Goal: Communication & Community: Answer question/provide support

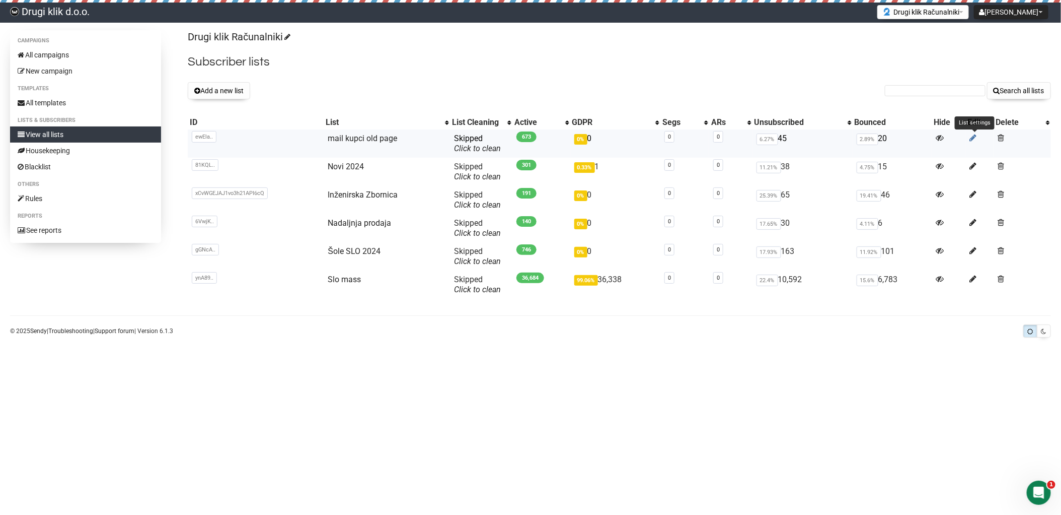
click at [972, 136] on icon at bounding box center [973, 137] width 7 height 9
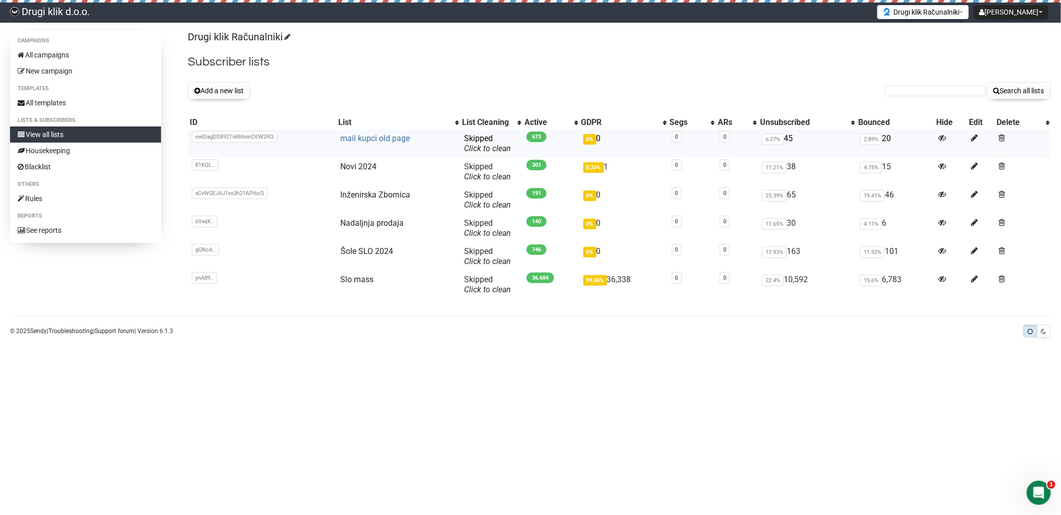
click at [378, 138] on link "mail kupci old page" at bounding box center [374, 138] width 69 height 10
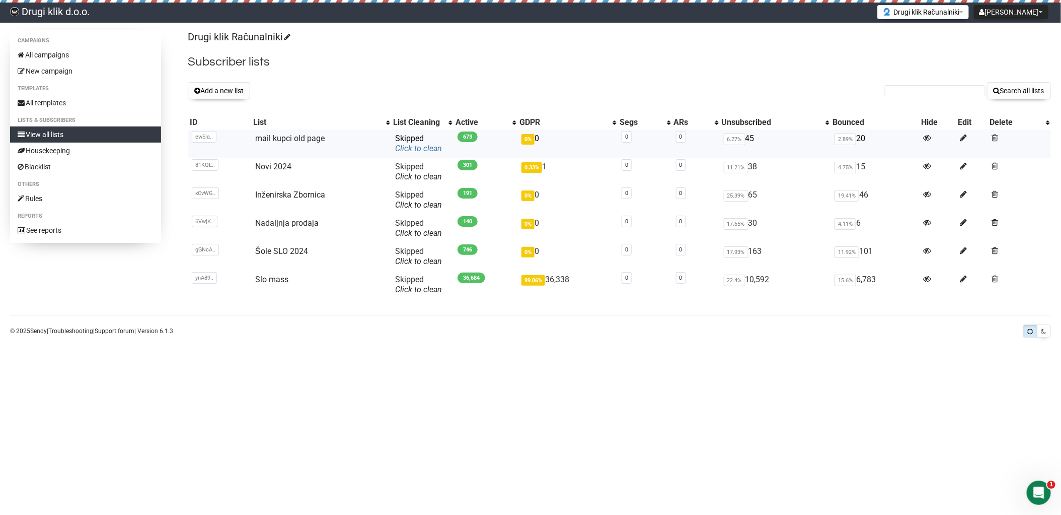
click at [412, 149] on link "Click to clean" at bounding box center [418, 148] width 47 height 10
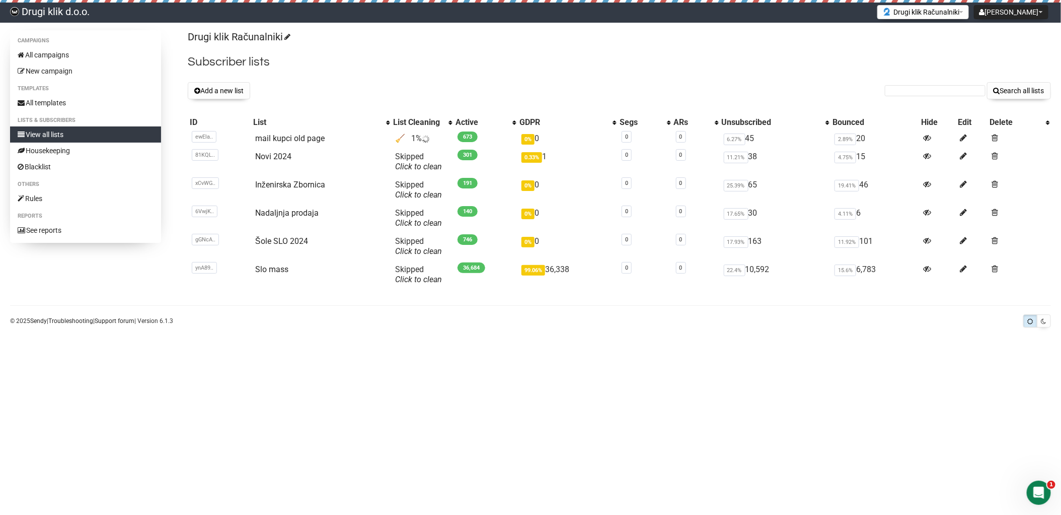
click at [471, 64] on h2 "Subscriber lists" at bounding box center [619, 62] width 863 height 18
click at [39, 131] on link "View all lists" at bounding box center [85, 134] width 151 height 16
click at [291, 138] on link "mail kupci old page" at bounding box center [289, 138] width 69 height 10
click at [409, 167] on link "Click to clean" at bounding box center [418, 167] width 47 height 10
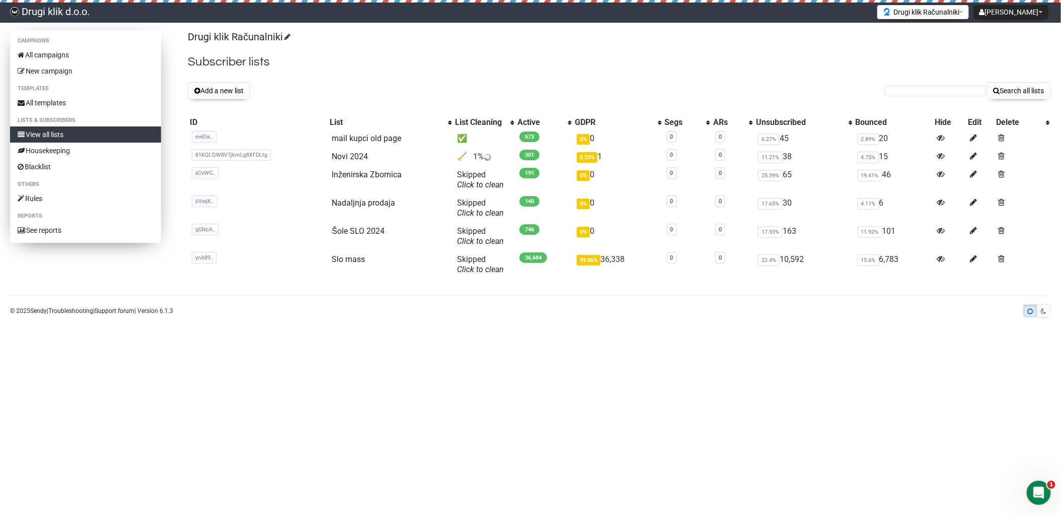
click at [54, 136] on link "View all lists" at bounding box center [85, 134] width 151 height 16
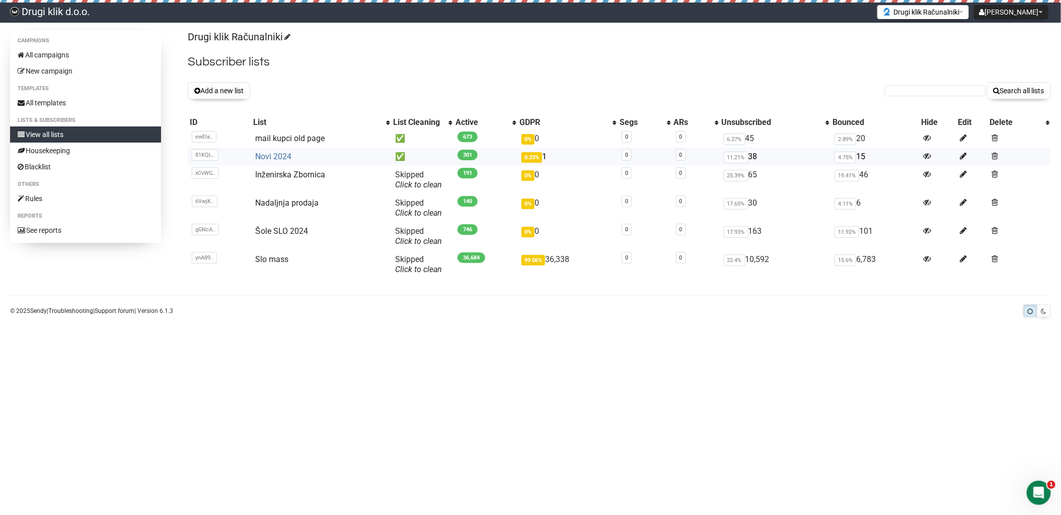
click at [280, 153] on link "Novi 2024" at bounding box center [273, 157] width 36 height 10
click at [287, 136] on link "mail kupci old page" at bounding box center [289, 138] width 69 height 10
click at [280, 156] on link "Novi 2024" at bounding box center [273, 157] width 36 height 10
click at [399, 155] on td "✅" at bounding box center [422, 157] width 62 height 18
click at [1032, 482] on div "Open Intercom Messenger" at bounding box center [1037, 490] width 33 height 33
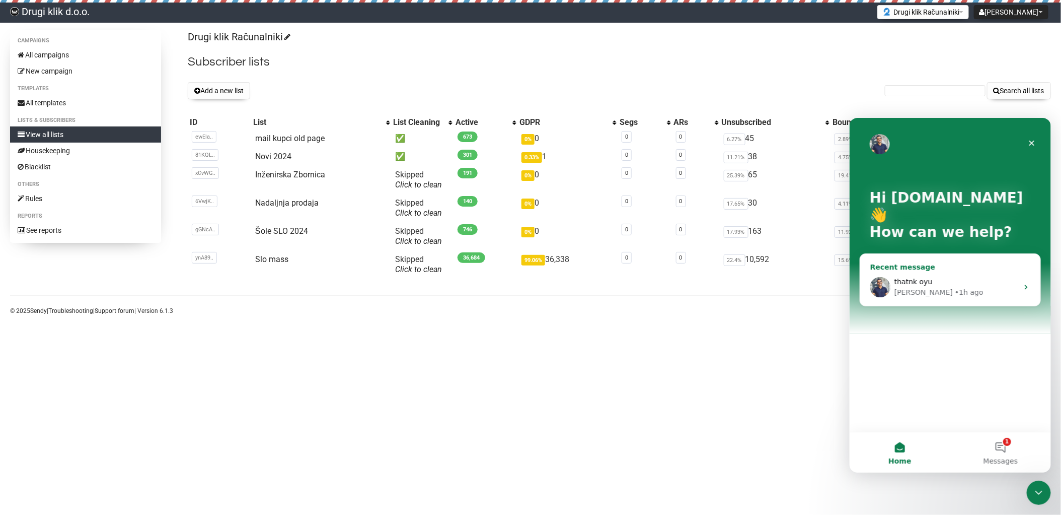
click at [919, 285] on span "thatnk oyu" at bounding box center [913, 281] width 38 height 8
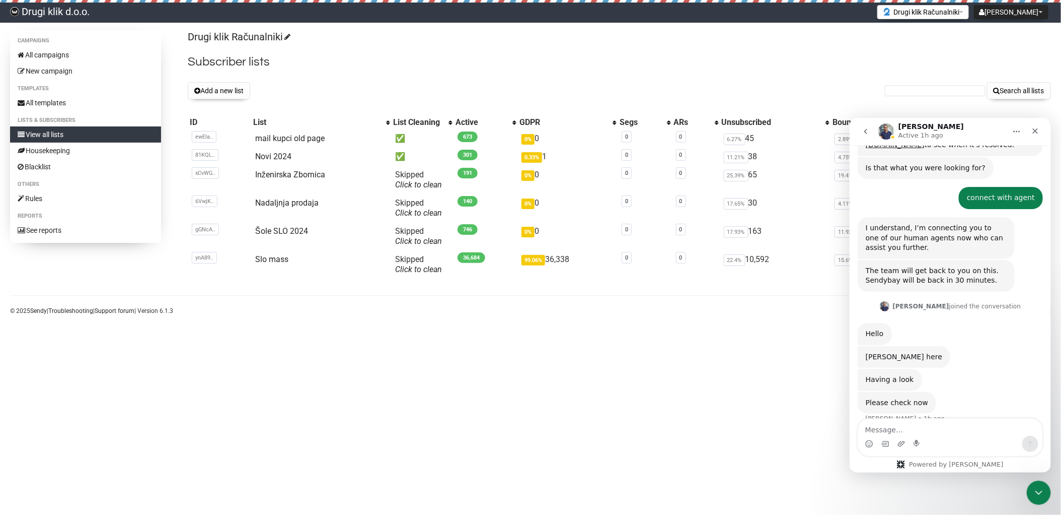
scroll to position [318, 0]
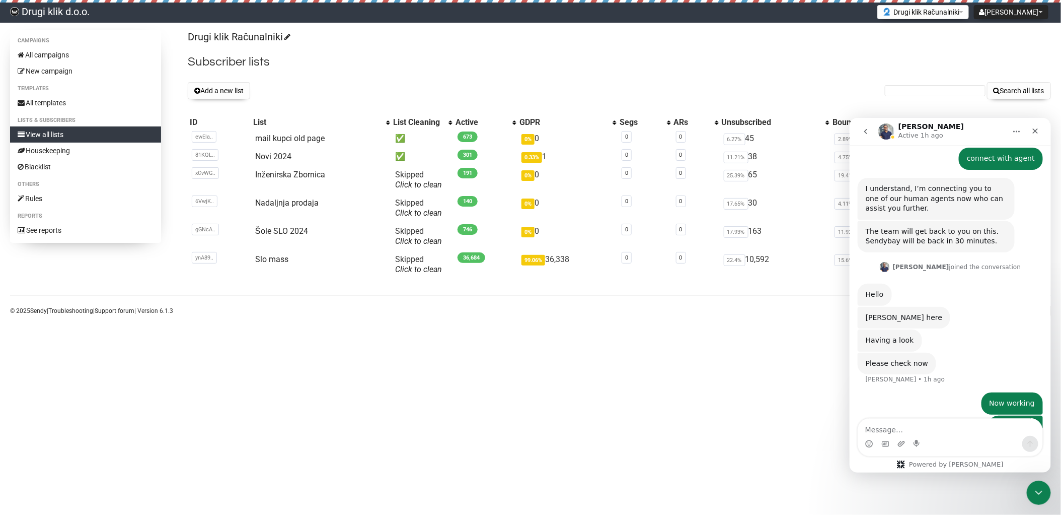
click at [912, 426] on textarea "Message…" at bounding box center [950, 426] width 184 height 17
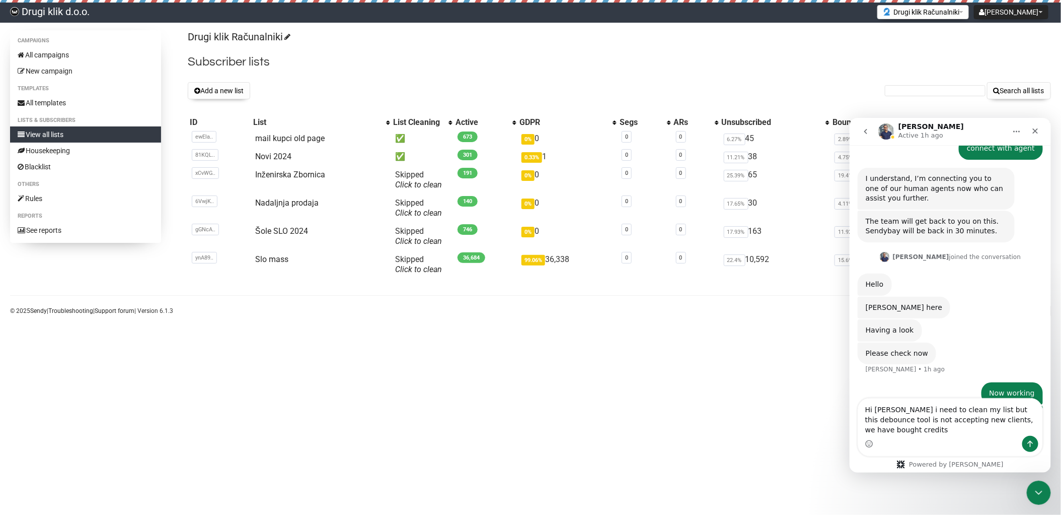
scroll to position [338, 0]
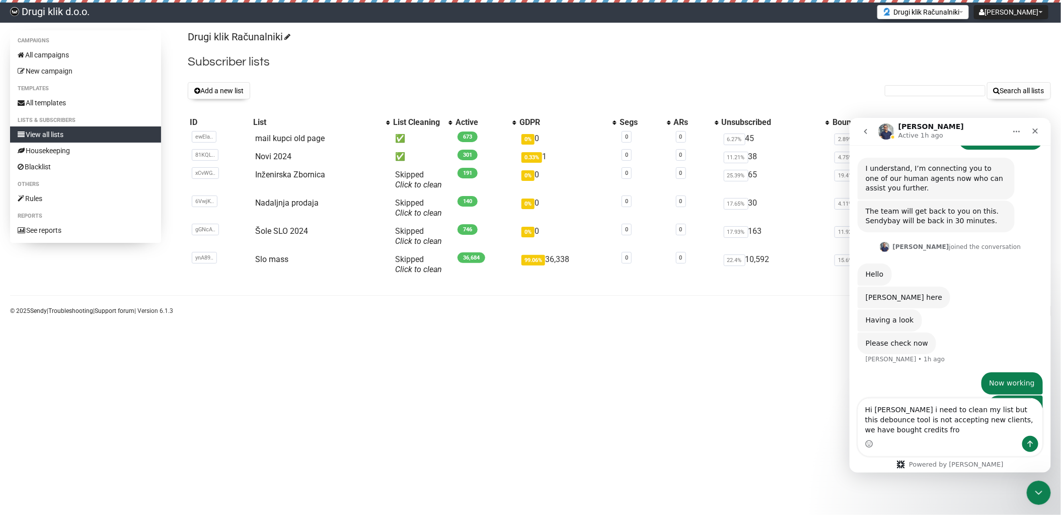
drag, startPoint x: 901, startPoint y: 429, endPoint x: 887, endPoint y: 429, distance: 13.6
click at [887, 429] on textarea "Hi Apoorv i need to clean my list but this debounce tool is not accepting new c…" at bounding box center [950, 416] width 184 height 37
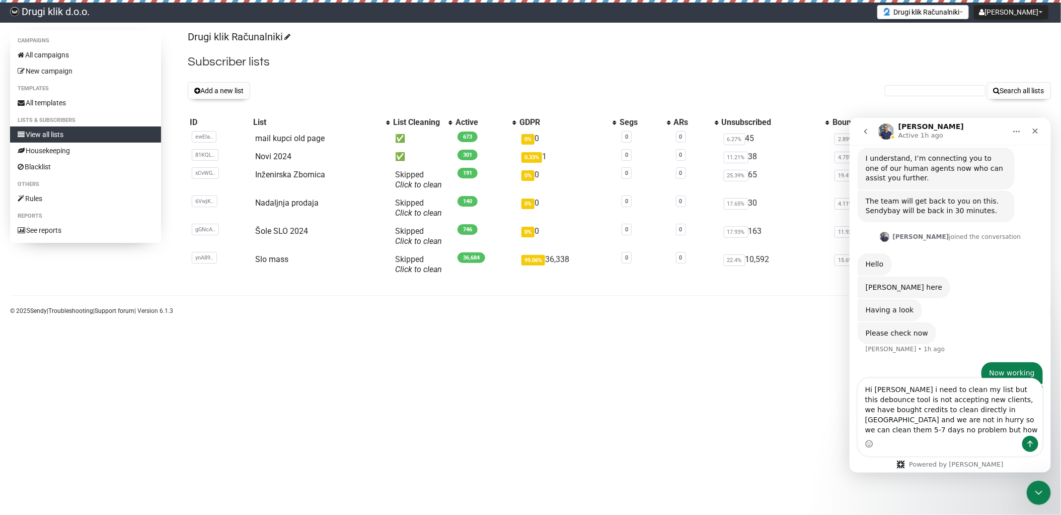
scroll to position [358, 0]
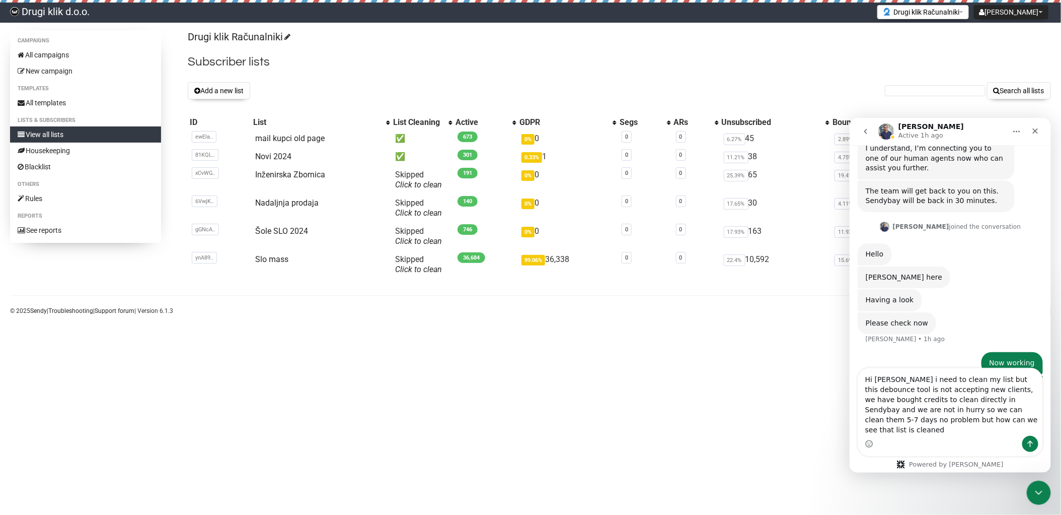
type textarea "Hi [PERSON_NAME] i need to clean my list but this debounce tool is not acceptin…"
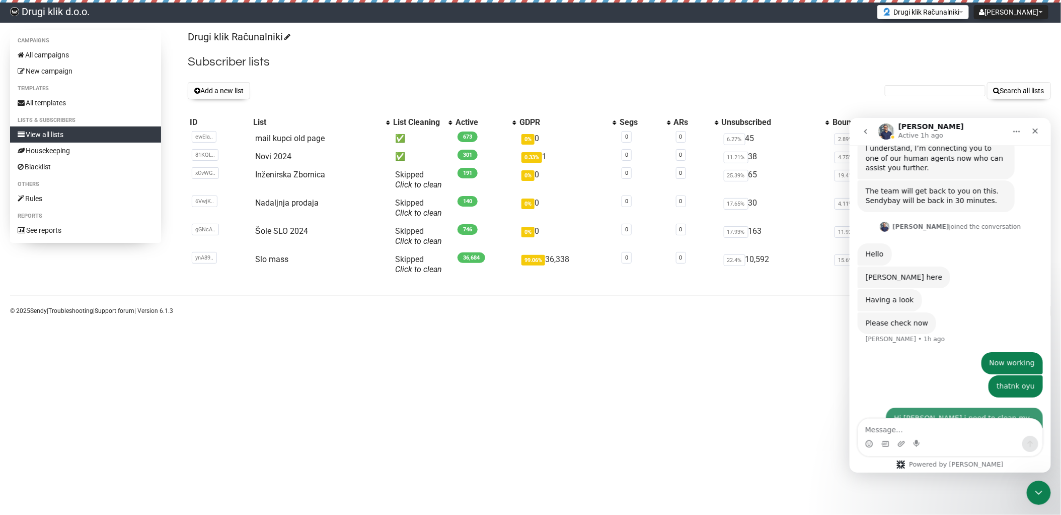
scroll to position [397, 0]
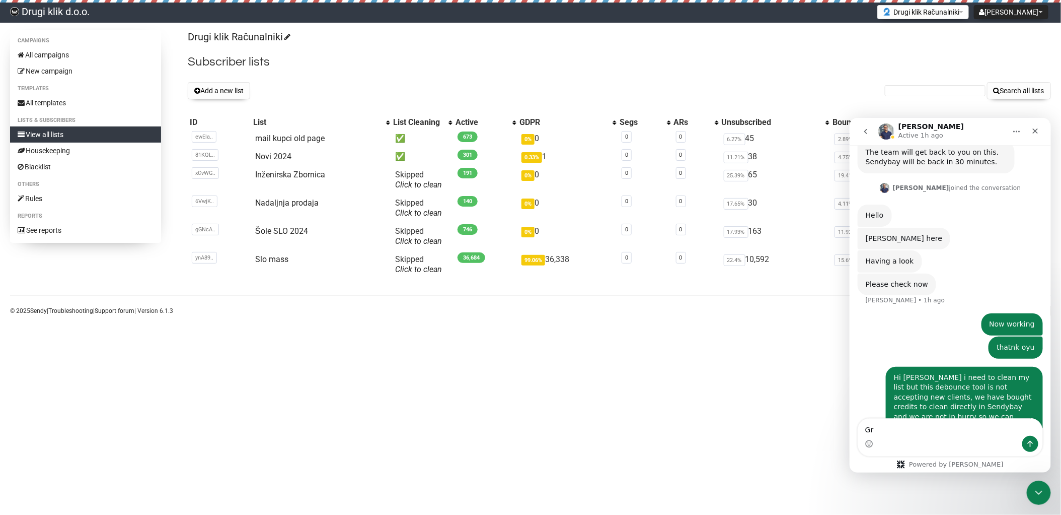
type textarea "G"
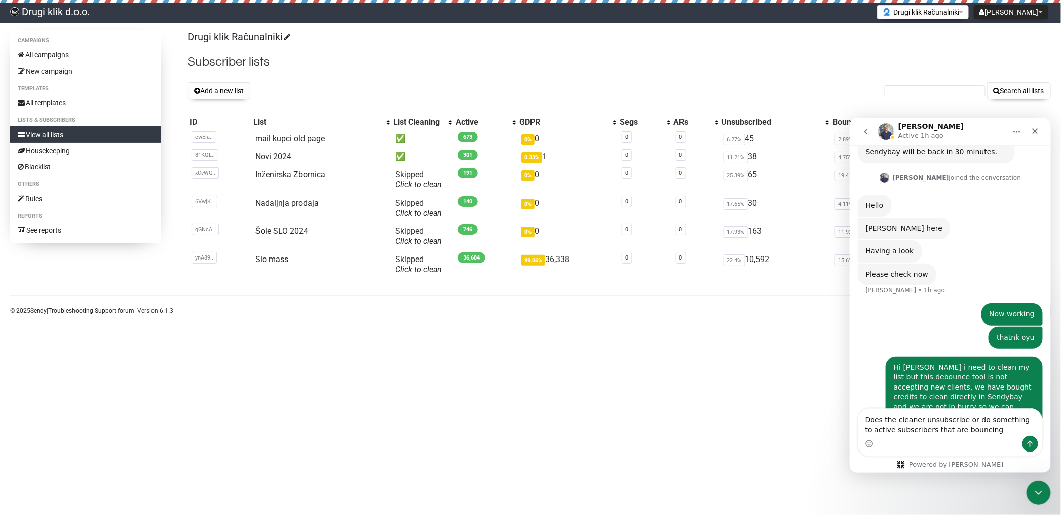
drag, startPoint x: 966, startPoint y: 429, endPoint x: 899, endPoint y: 426, distance: 67.6
click at [899, 426] on textarea "Does the cleaner unsubscribe or do something to active subscribers that are bou…" at bounding box center [950, 421] width 184 height 27
type textarea "Does the cleaner unsubscribe or do something to active subscribers"
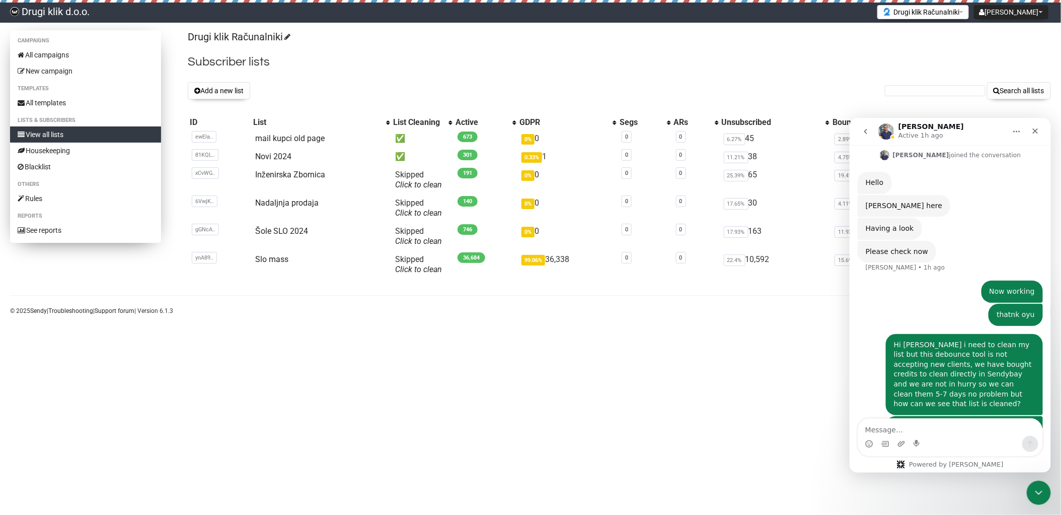
click at [56, 129] on link "View all lists" at bounding box center [85, 134] width 151 height 16
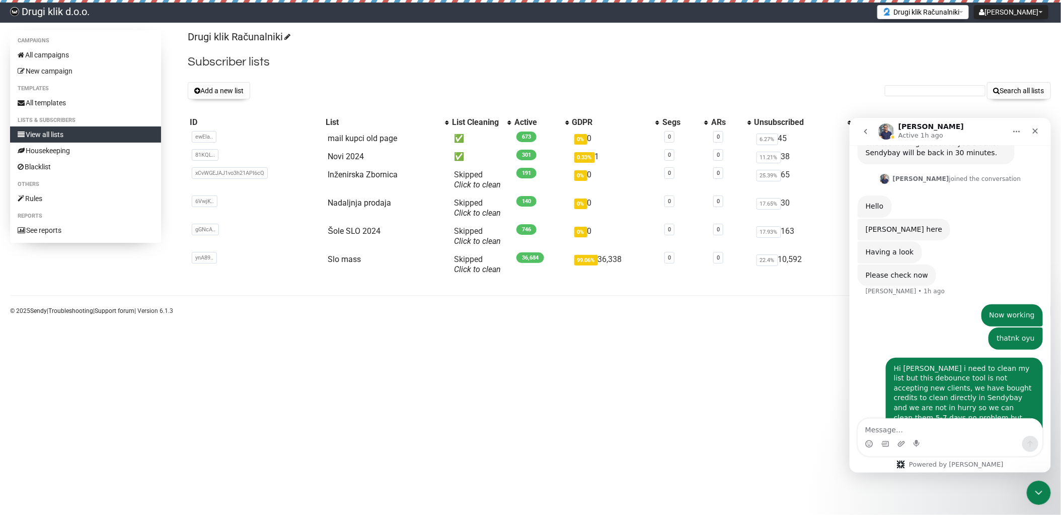
scroll to position [430, 0]
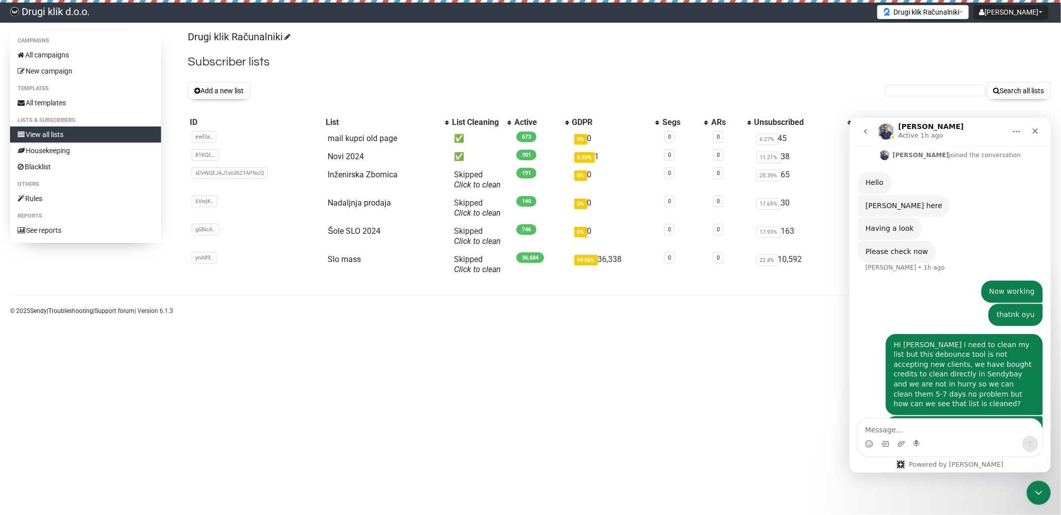
click at [945, 280] on div "Now working drugiklik.sendybay.com • 1h ago" at bounding box center [949, 291] width 185 height 23
click at [57, 130] on link "View all lists" at bounding box center [85, 134] width 151 height 16
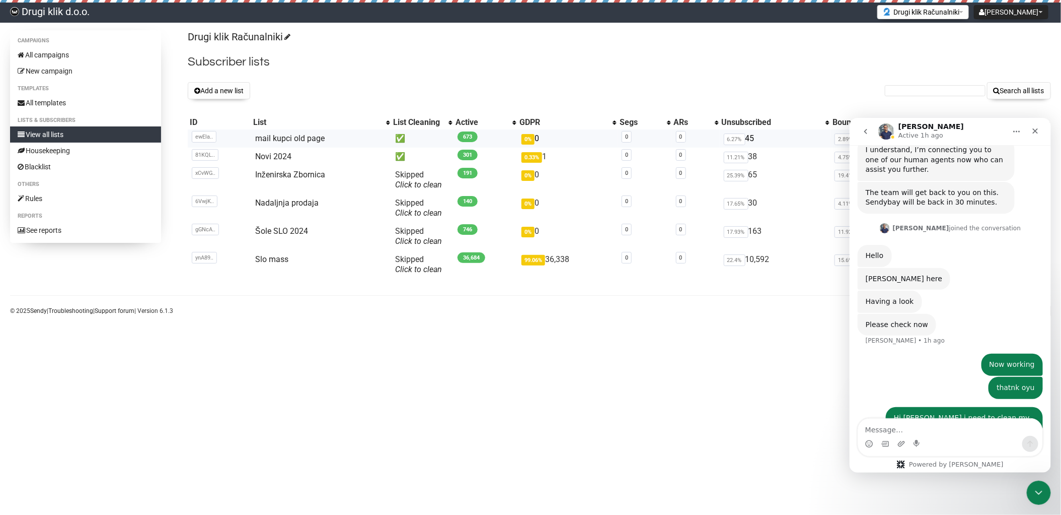
scroll to position [430, 0]
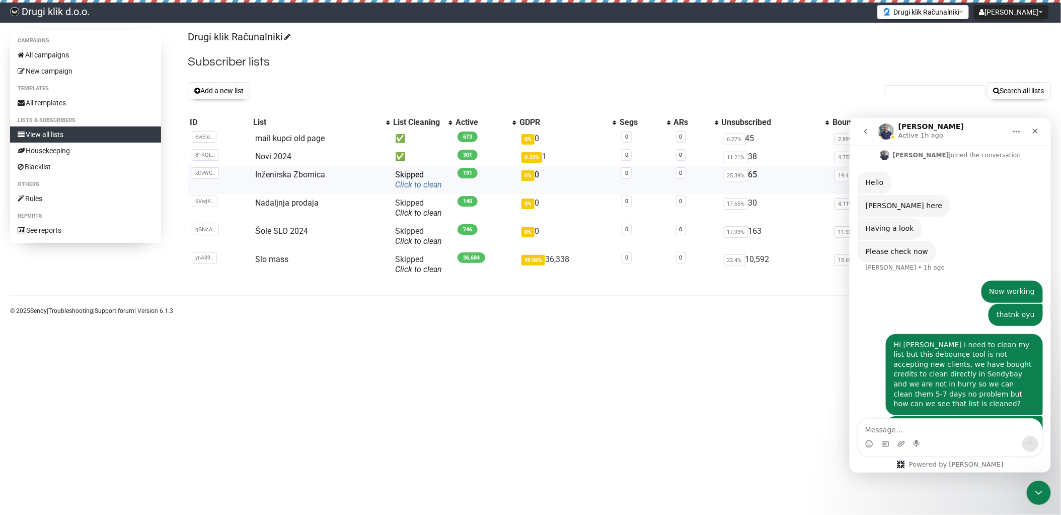
click at [408, 183] on link "Click to clean" at bounding box center [418, 185] width 47 height 10
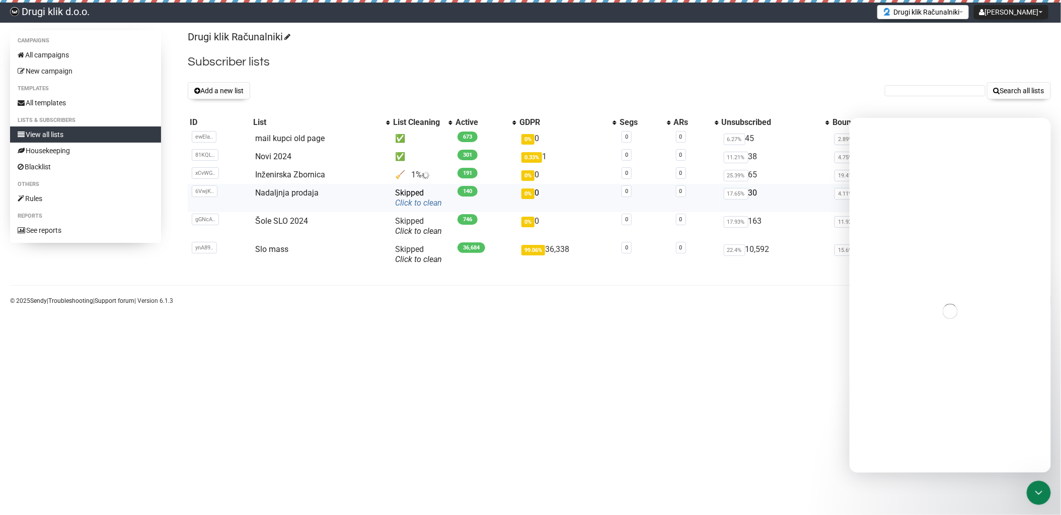
click at [413, 201] on link "Click to clean" at bounding box center [418, 203] width 47 height 10
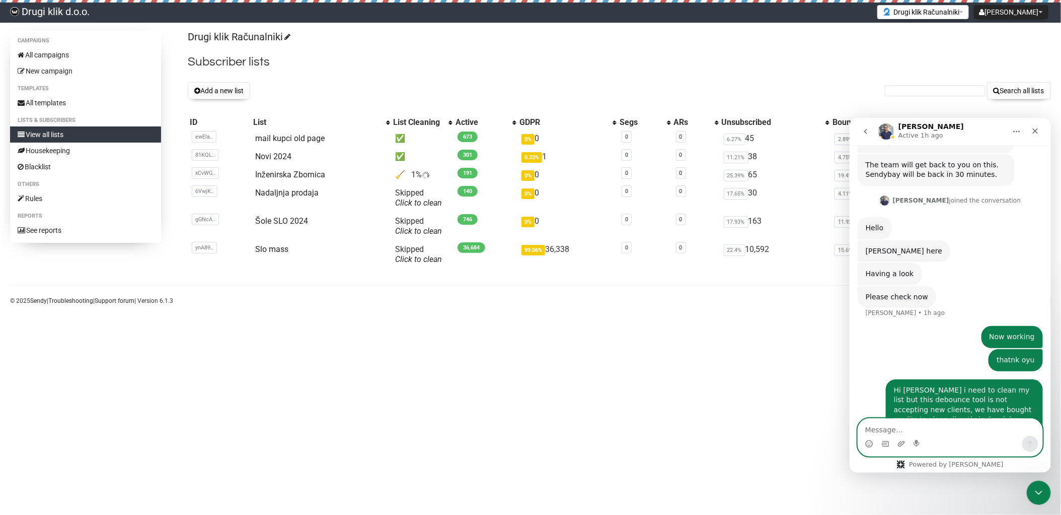
scroll to position [430, 0]
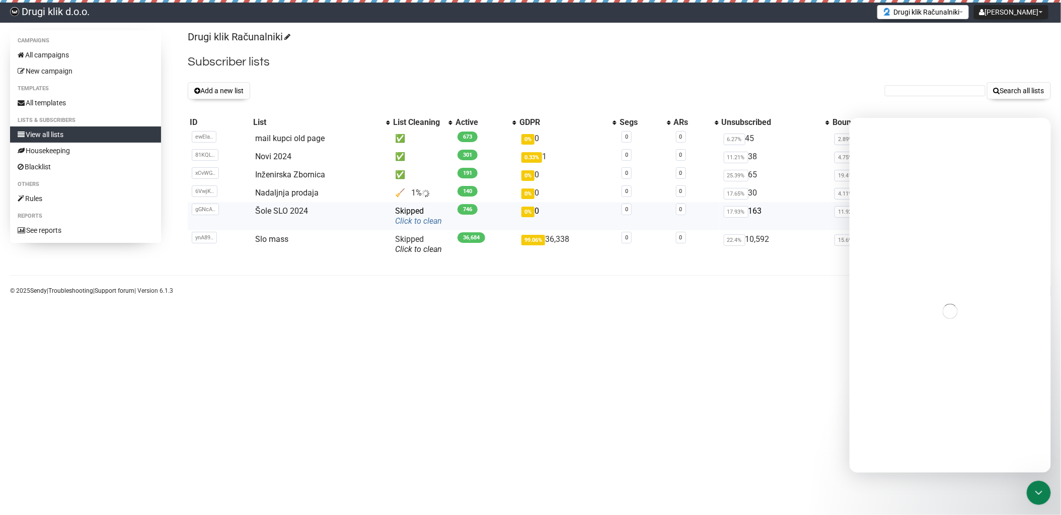
click at [419, 221] on link "Click to clean" at bounding box center [418, 221] width 47 height 10
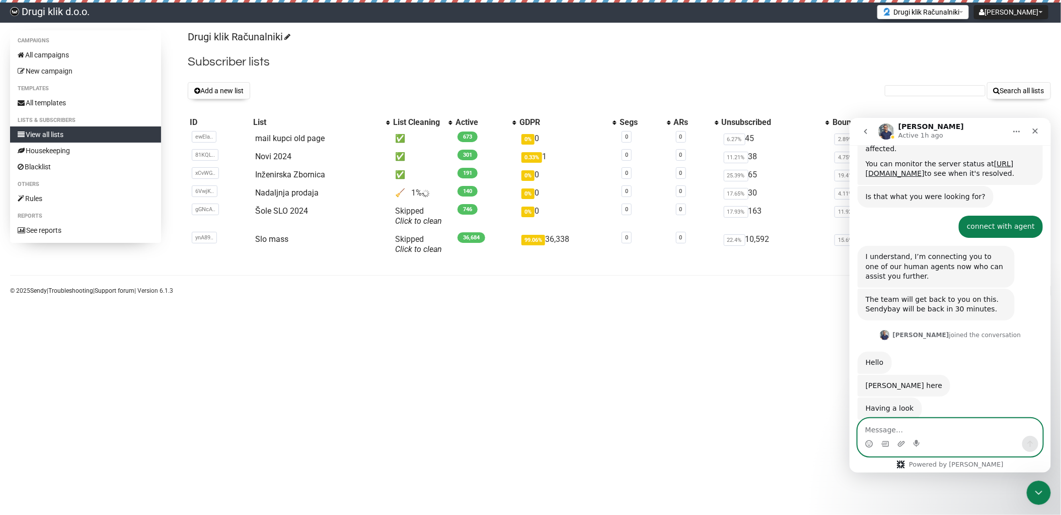
scroll to position [430, 0]
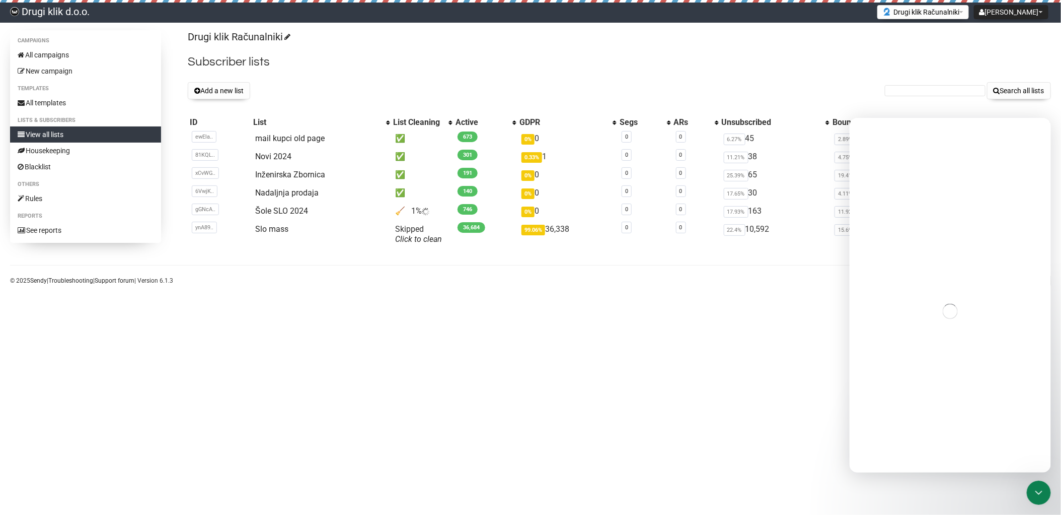
click at [420, 297] on body "Drugi klik d.o.o. [PERSON_NAME] Settings Logout Drugi klik Računalniki Drugi kl…" at bounding box center [530, 257] width 1061 height 515
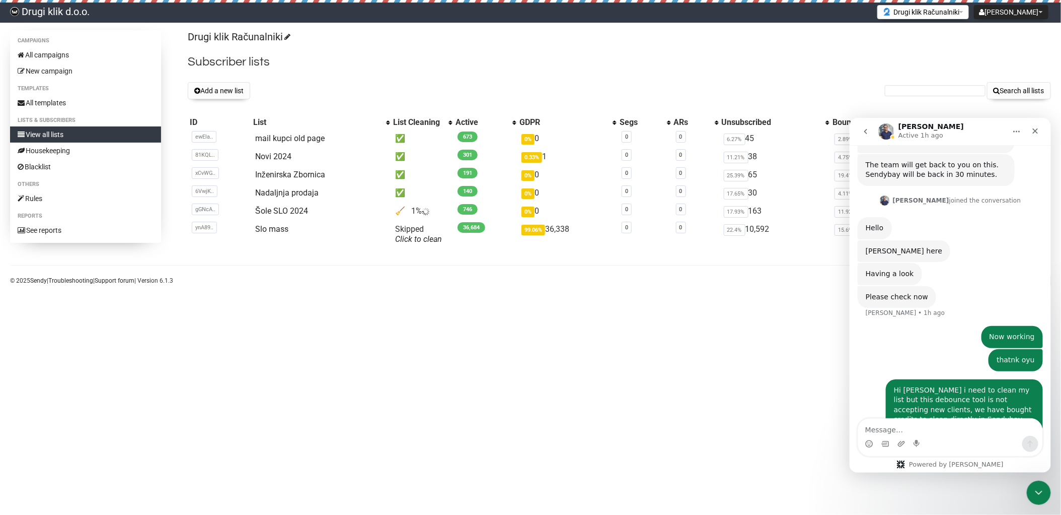
scroll to position [430, 0]
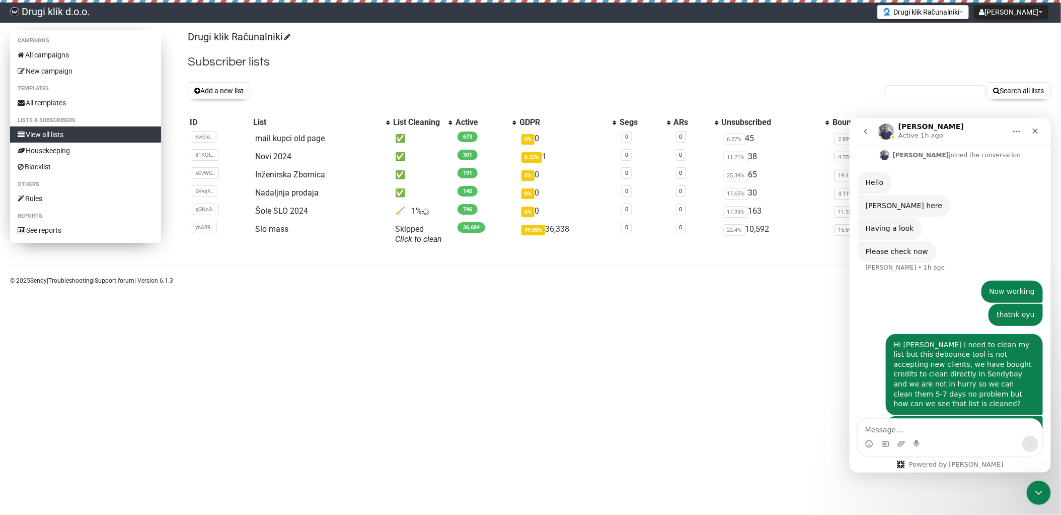
click at [58, 133] on link "View all lists" at bounding box center [85, 134] width 151 height 16
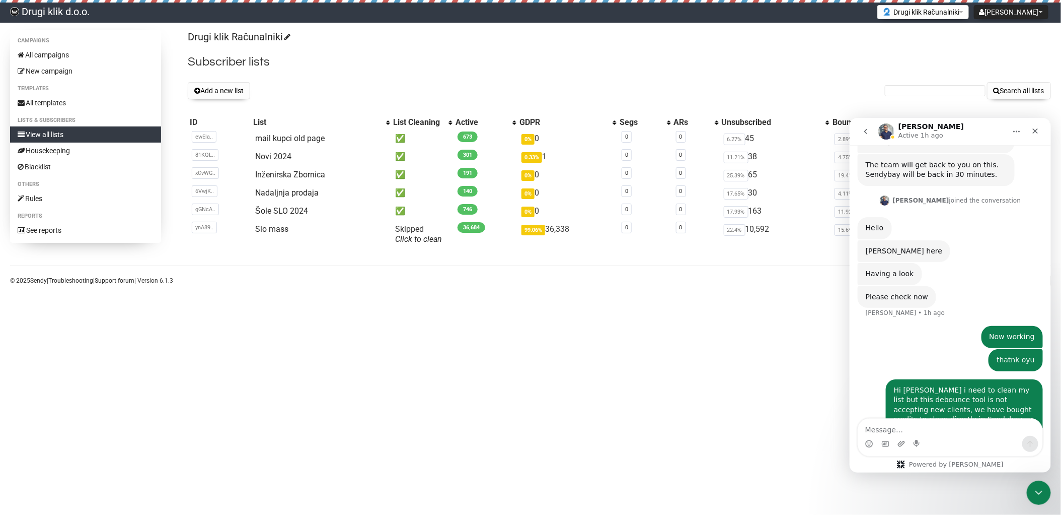
scroll to position [430, 0]
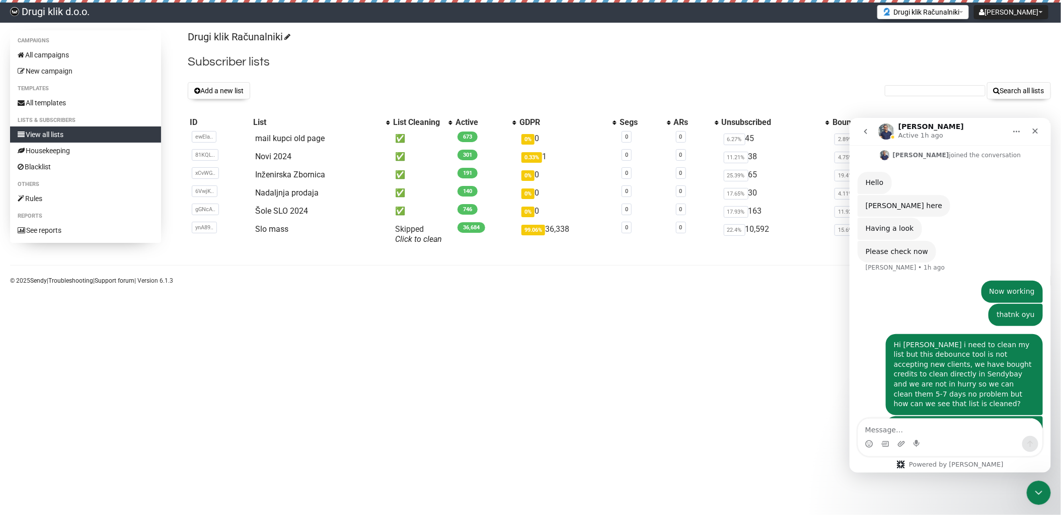
click at [415, 309] on body "Drugi klik d.o.o. [PERSON_NAME] Settings Logout Drugi klik Računalniki Drugi kl…" at bounding box center [530, 257] width 1061 height 515
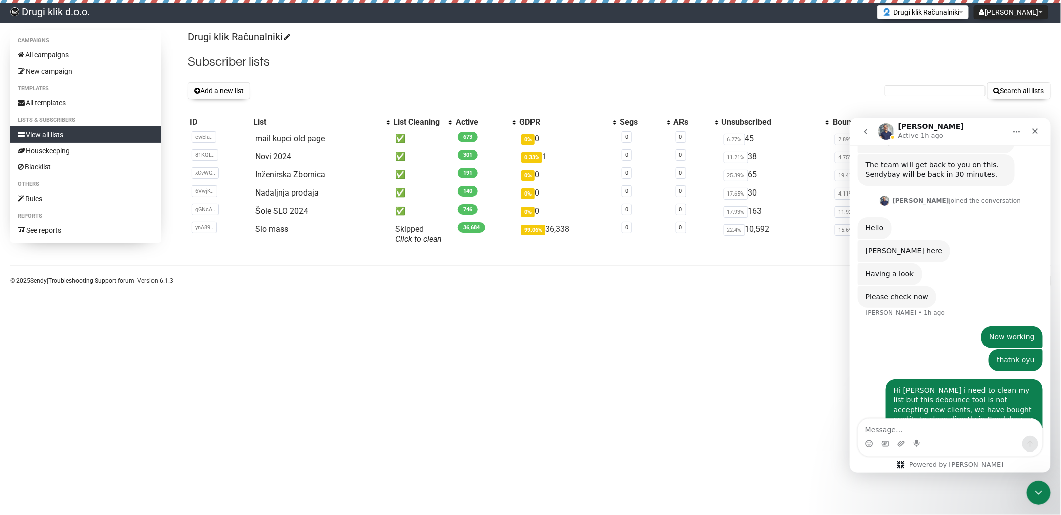
scroll to position [430, 0]
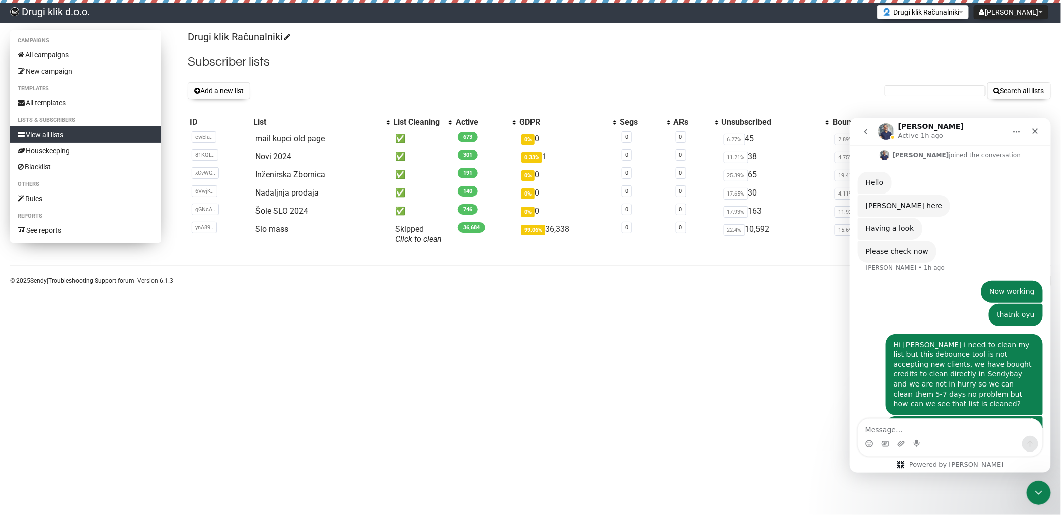
click at [61, 134] on link "View all lists" at bounding box center [85, 134] width 151 height 16
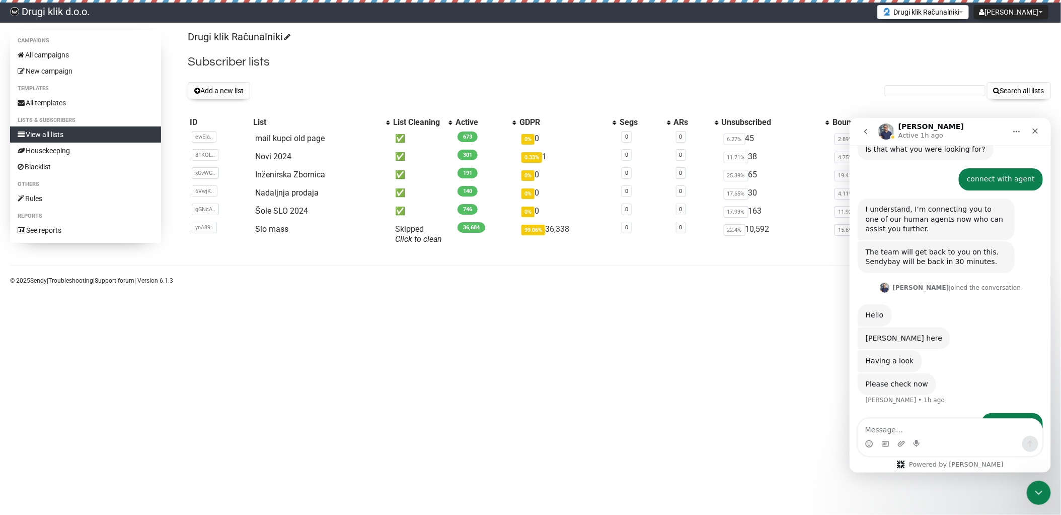
scroll to position [430, 0]
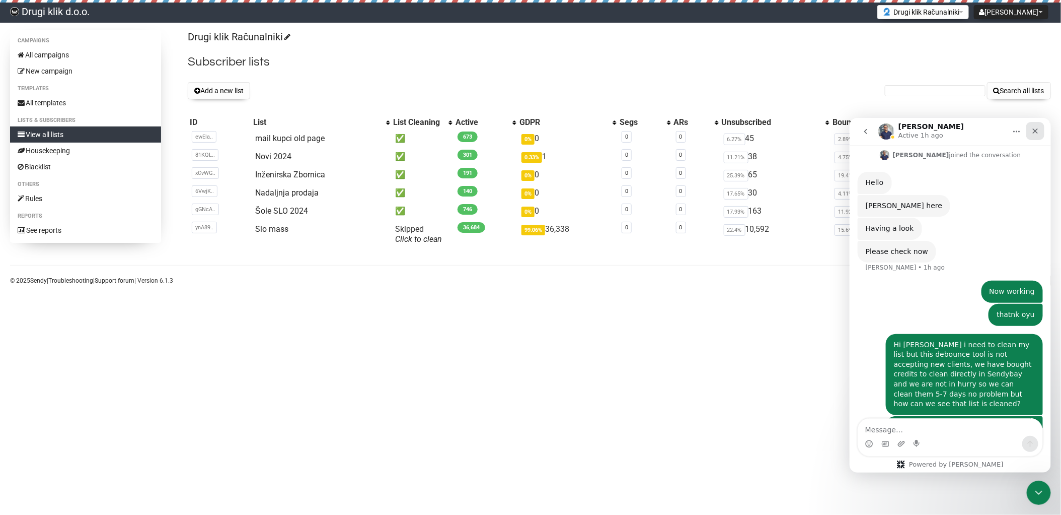
click at [1039, 129] on icon "Close" at bounding box center [1035, 130] width 8 height 8
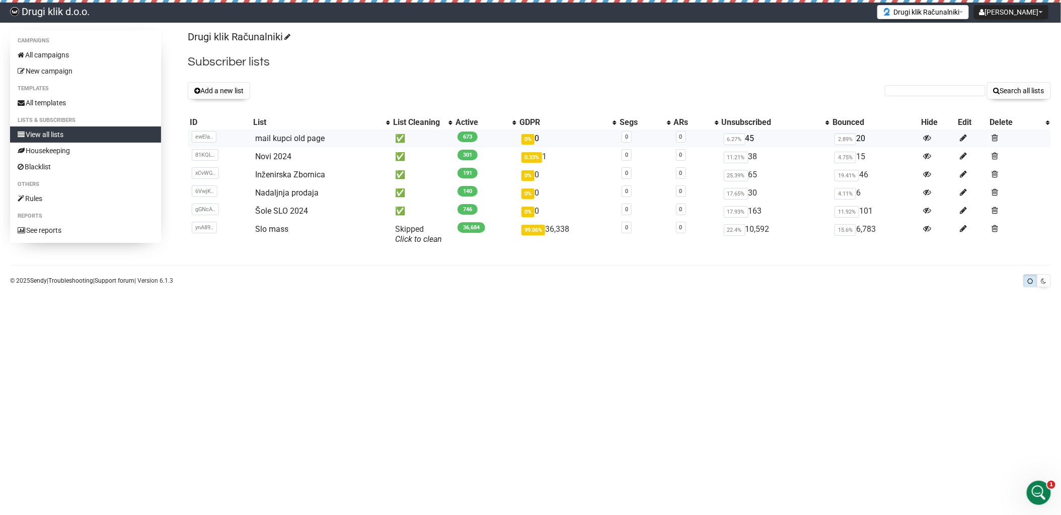
click at [397, 137] on td "✅" at bounding box center [422, 138] width 62 height 18
click at [399, 136] on td "✅" at bounding box center [422, 138] width 62 height 18
click at [1043, 487] on icon "Open Intercom Messenger" at bounding box center [1038, 491] width 17 height 17
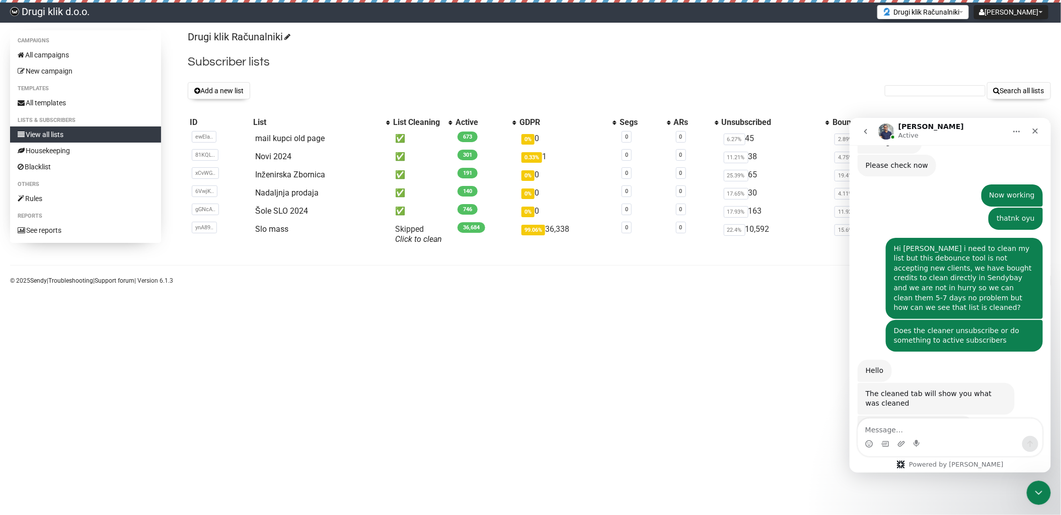
scroll to position [516, 0]
drag, startPoint x: 865, startPoint y: 385, endPoint x: 953, endPoint y: 385, distance: 87.1
click at [953, 415] on div "Can you kick a cleaning off? Apoorv • 2m ago" at bounding box center [914, 426] width 115 height 22
copy div "Can you kick a cleaning off?"
click at [903, 427] on textarea "Message…" at bounding box center [950, 426] width 184 height 17
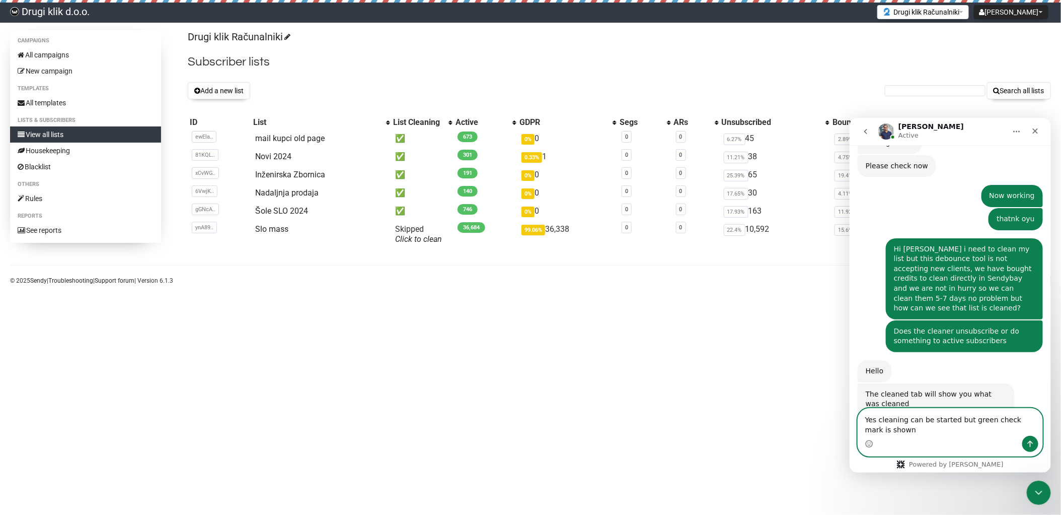
scroll to position [526, 0]
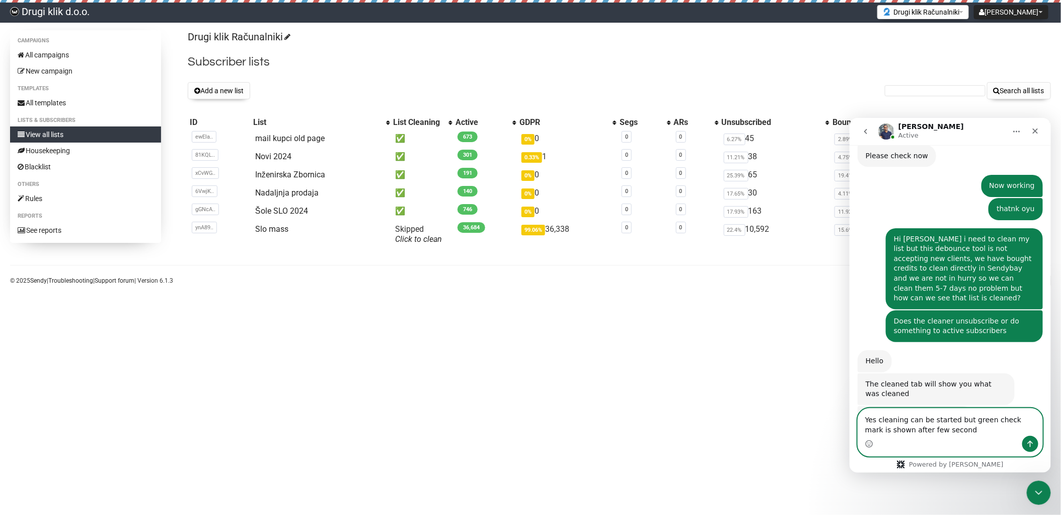
type textarea "Yes cleaning can be started but green check mark is shown after few seconds"
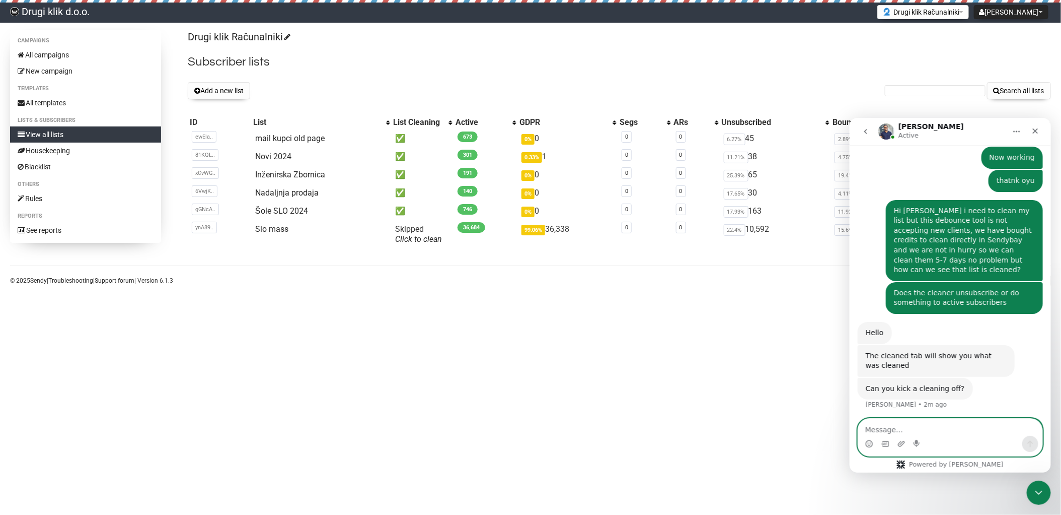
scroll to position [556, 0]
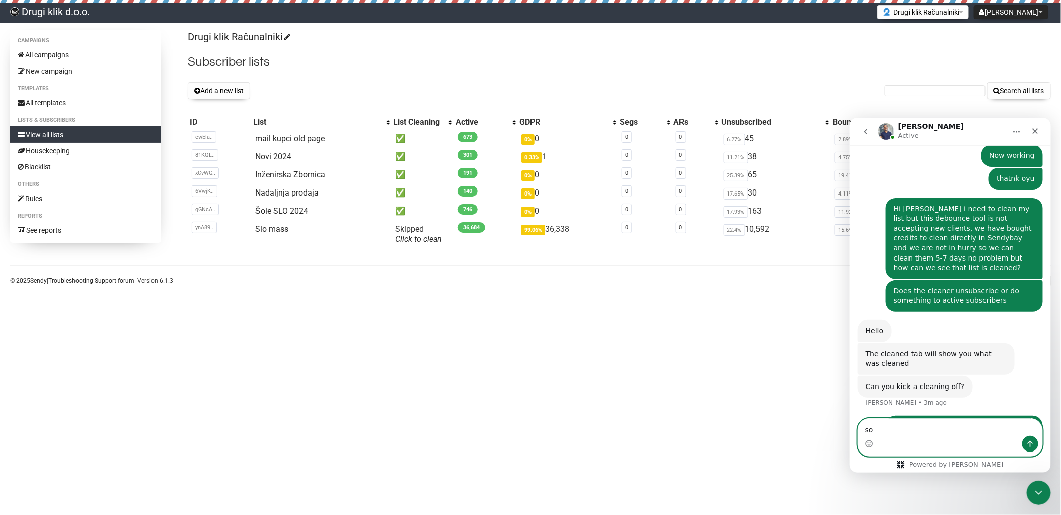
type textarea "s"
type textarea "that mean that list is cleaned or no?"
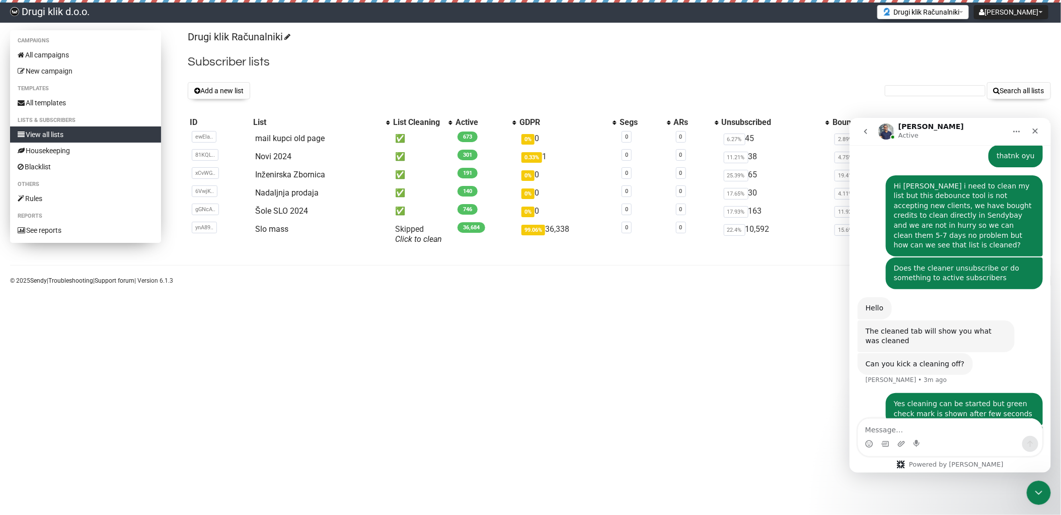
click at [61, 132] on link "View all lists" at bounding box center [85, 134] width 151 height 16
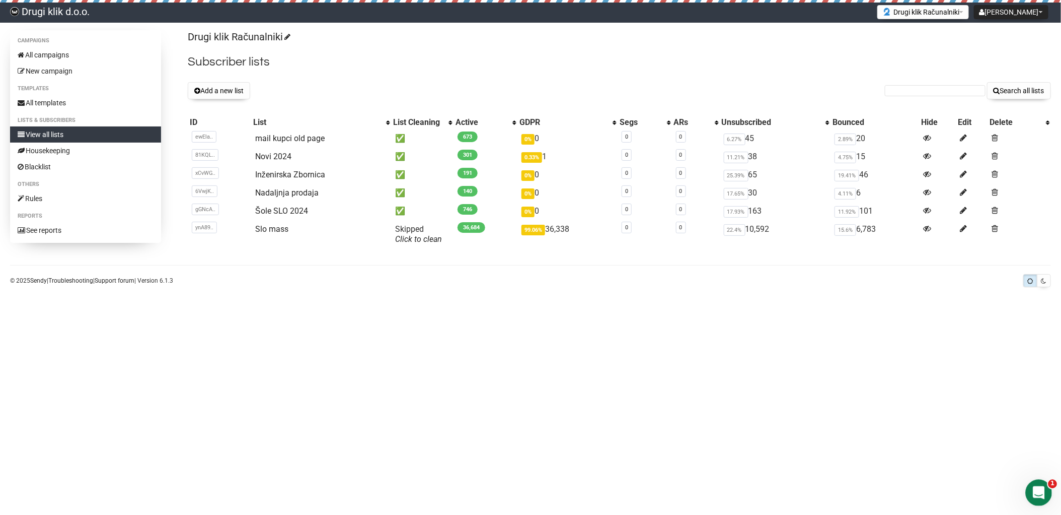
click at [1041, 481] on div "Open Intercom Messenger" at bounding box center [1037, 490] width 33 height 33
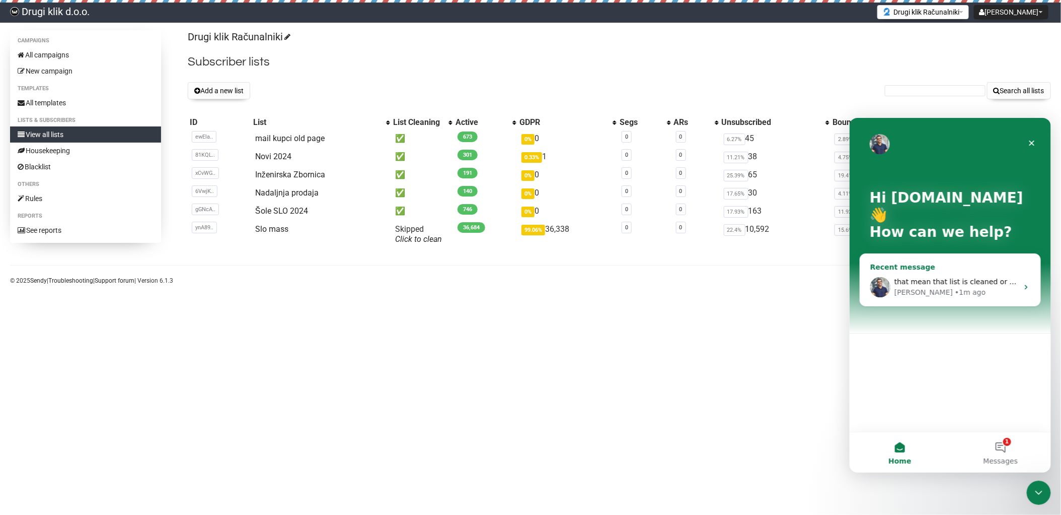
click at [945, 290] on div "that mean that list is cleaned or no? [PERSON_NAME] • 1m ago" at bounding box center [950, 286] width 180 height 37
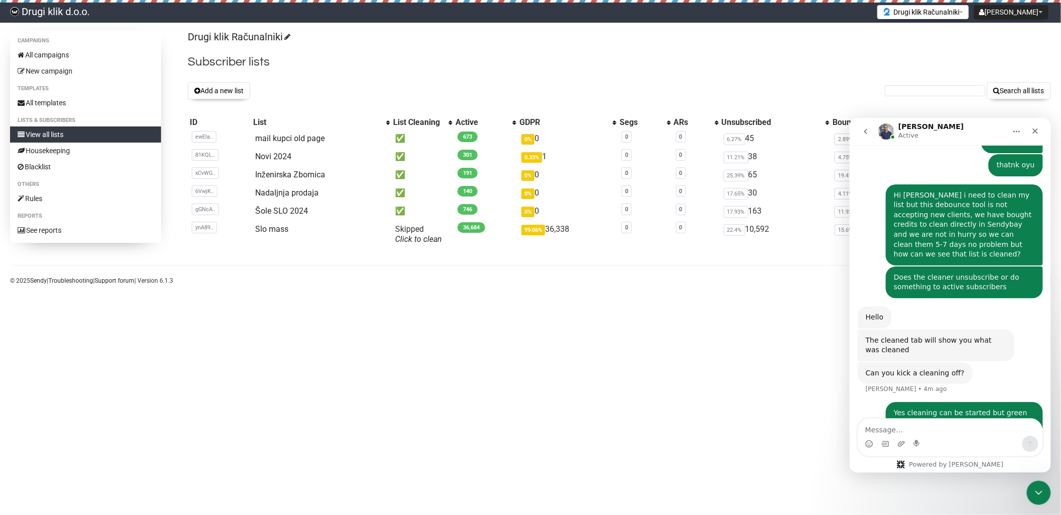
scroll to position [578, 0]
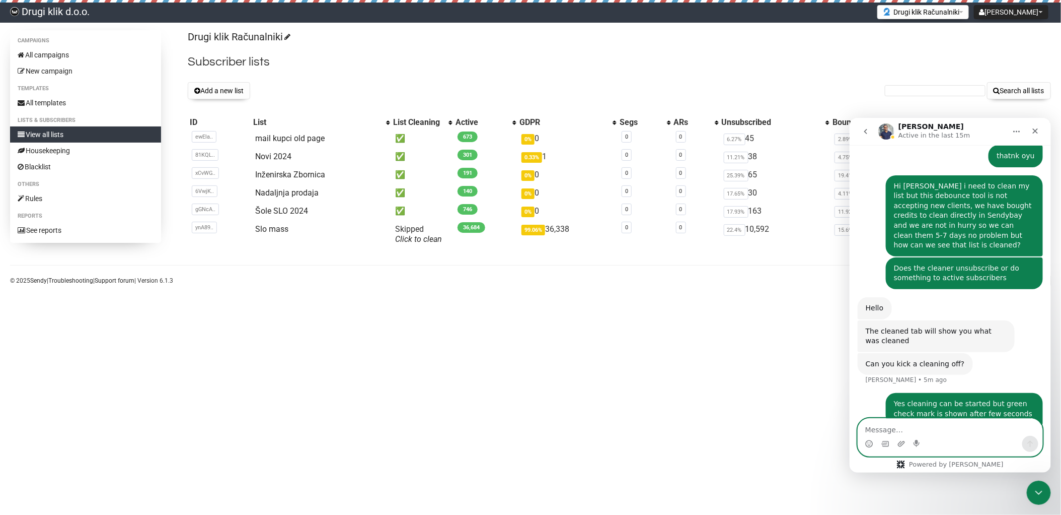
click at [937, 423] on textarea "Message…" at bounding box center [950, 426] width 184 height 17
paste textarea "I don't see a change in active subscribers, so that's why it's strange to me"
type textarea "I don't see a change in active subscribers, so that's why it's strange to me"
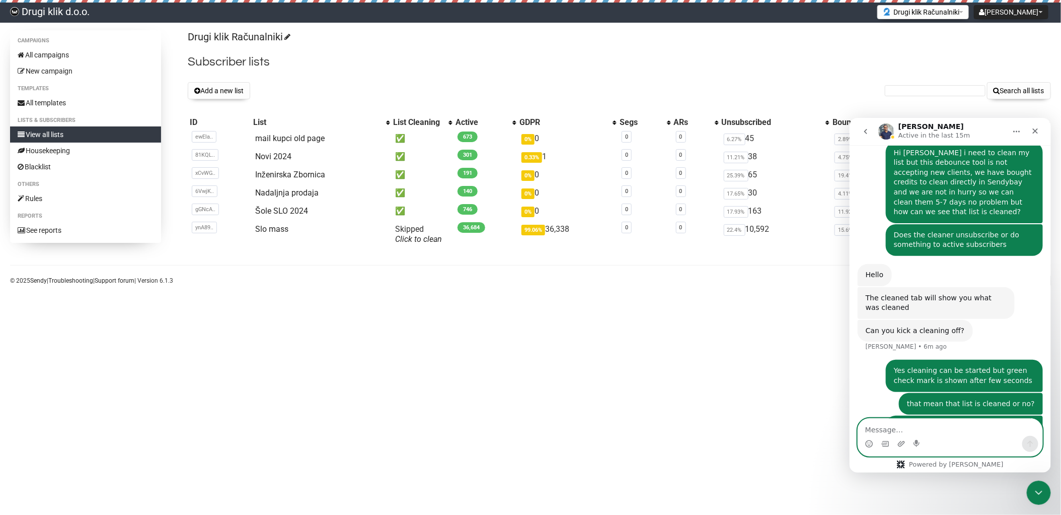
scroll to position [611, 0]
click at [48, 131] on link "View all lists" at bounding box center [85, 134] width 151 height 16
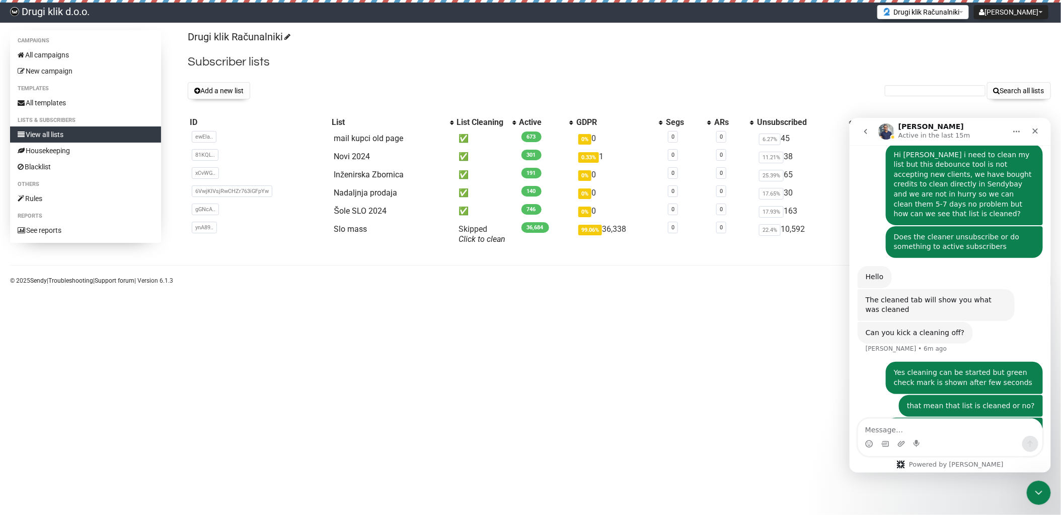
scroll to position [612, 0]
click at [624, 328] on body "Drugi klik d.o.o. Ivan Settings Logout Drugi klik Računalniki Drugi klik Računa…" at bounding box center [530, 257] width 1061 height 515
click at [469, 238] on link "Click to clean" at bounding box center [482, 239] width 47 height 10
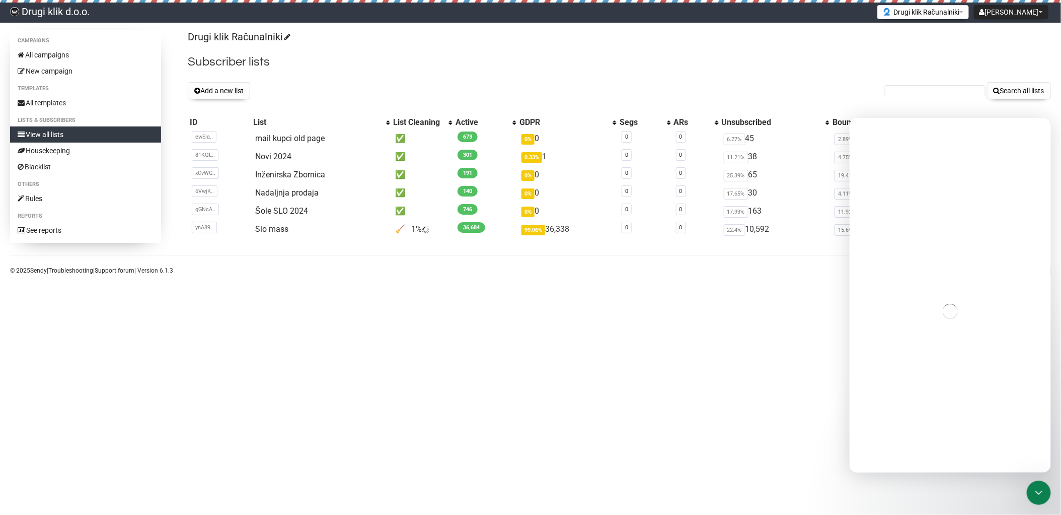
click at [607, 56] on h2 "Subscriber lists" at bounding box center [619, 62] width 863 height 18
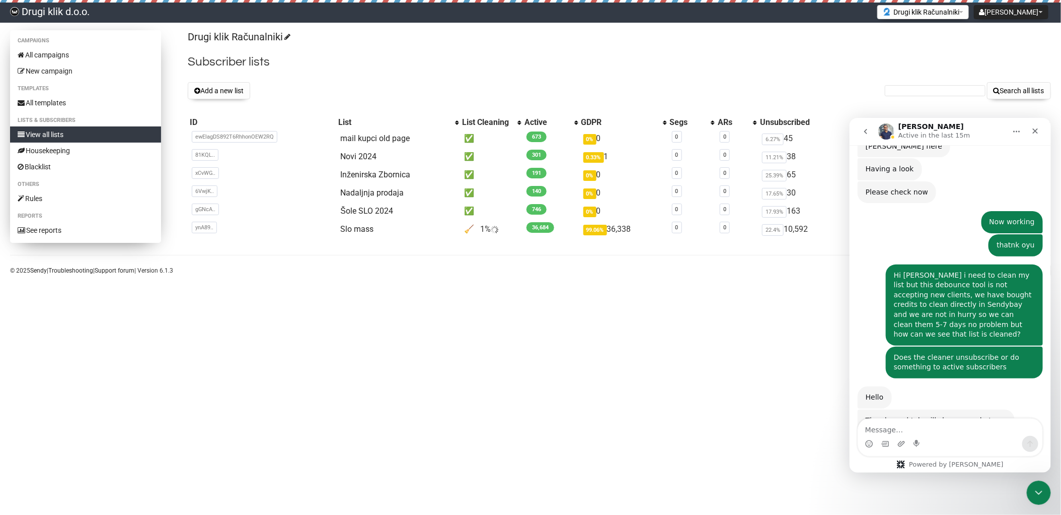
scroll to position [612, 0]
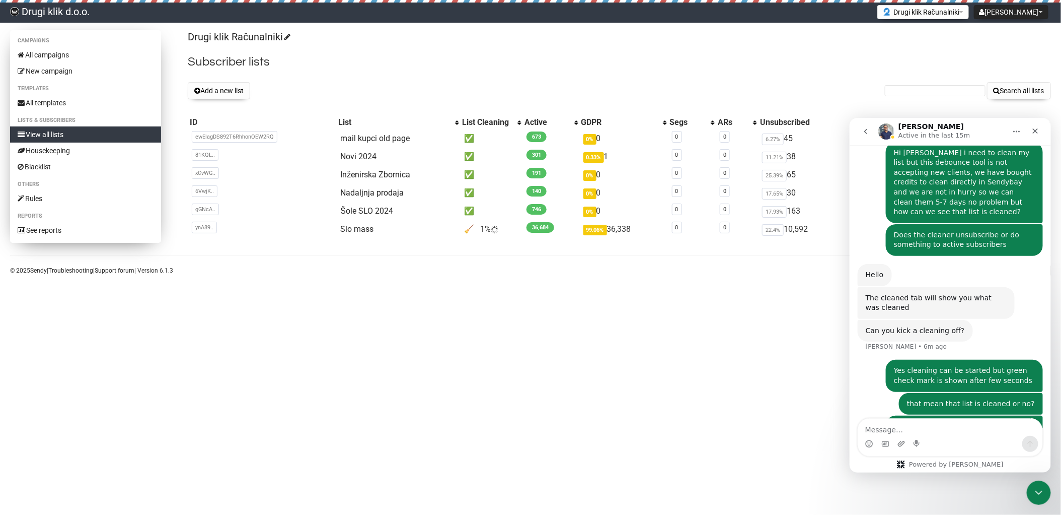
click at [58, 131] on link "View all lists" at bounding box center [85, 134] width 151 height 16
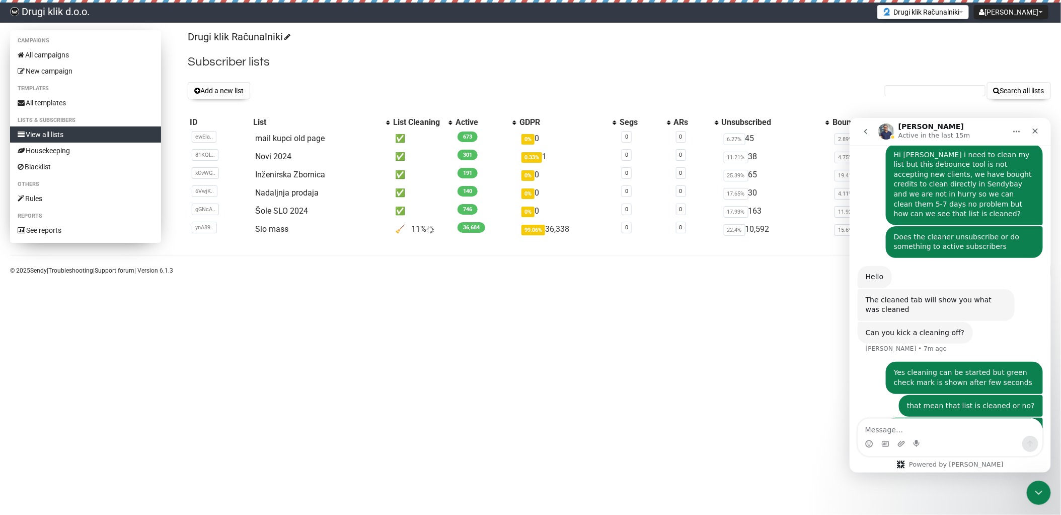
scroll to position [612, 0]
click at [59, 133] on link "View all lists" at bounding box center [85, 134] width 151 height 16
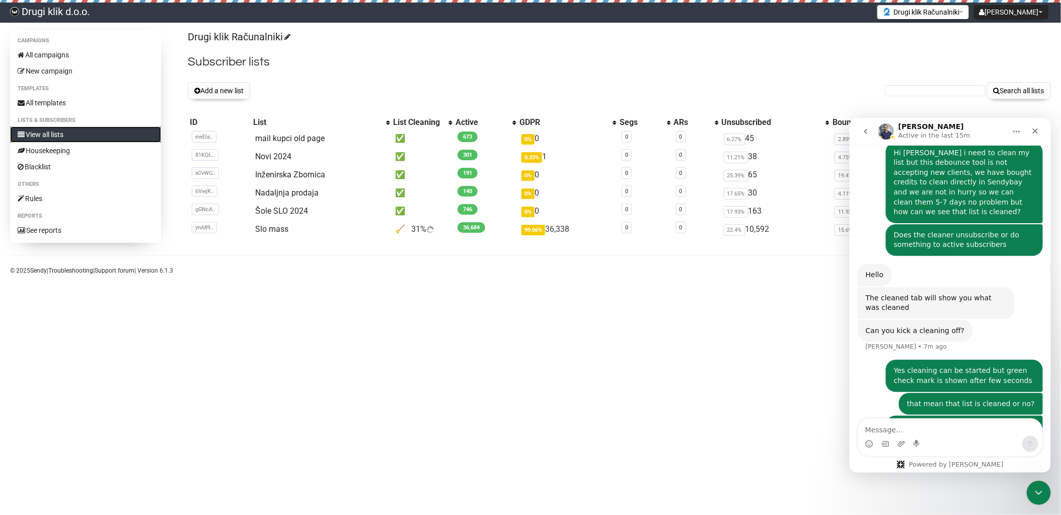
click at [59, 133] on link "View all lists" at bounding box center [85, 134] width 151 height 16
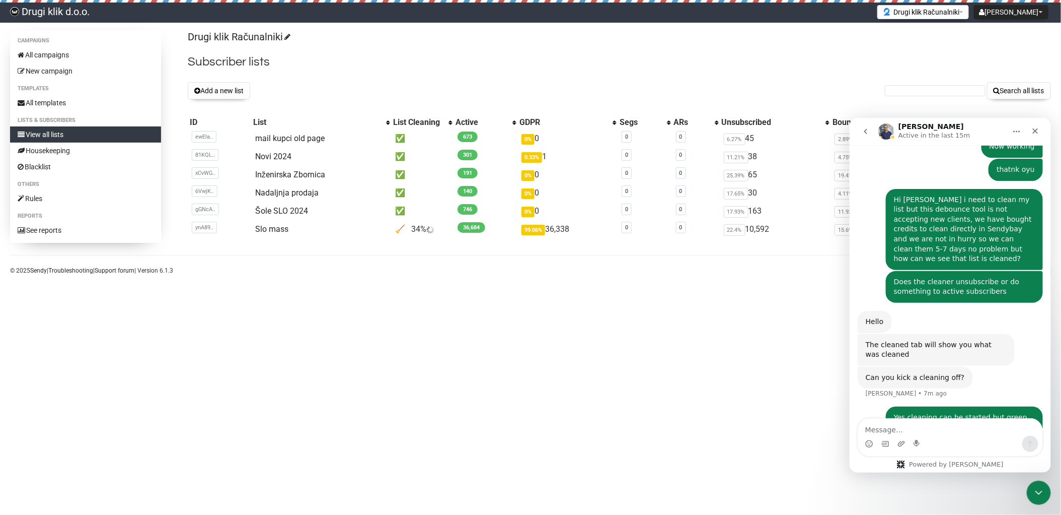
scroll to position [612, 0]
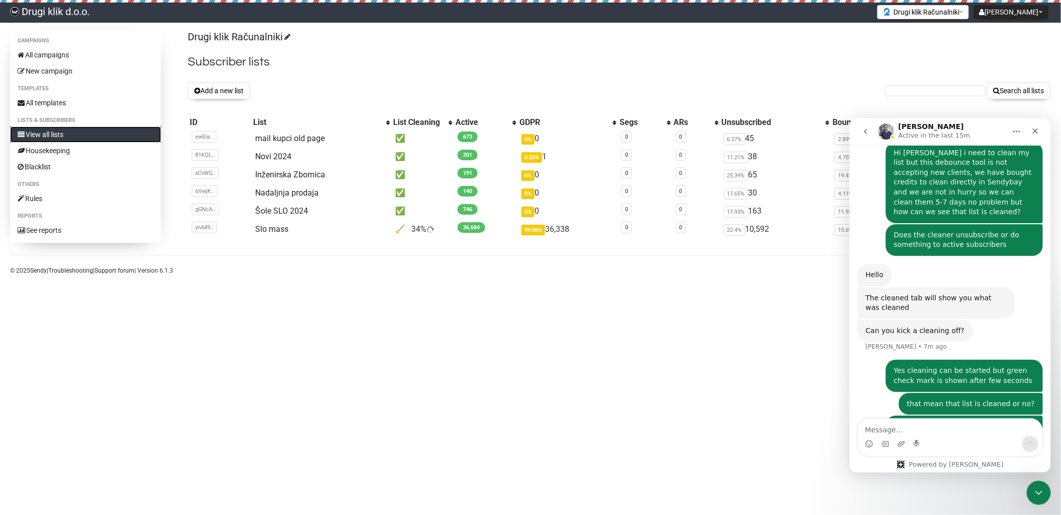
click at [59, 133] on link "View all lists" at bounding box center [85, 134] width 151 height 16
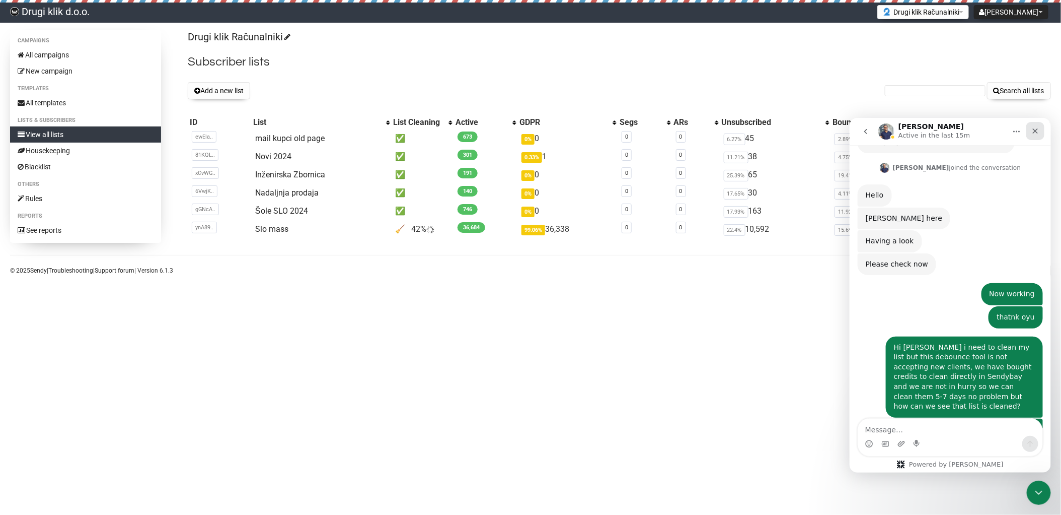
scroll to position [596, 0]
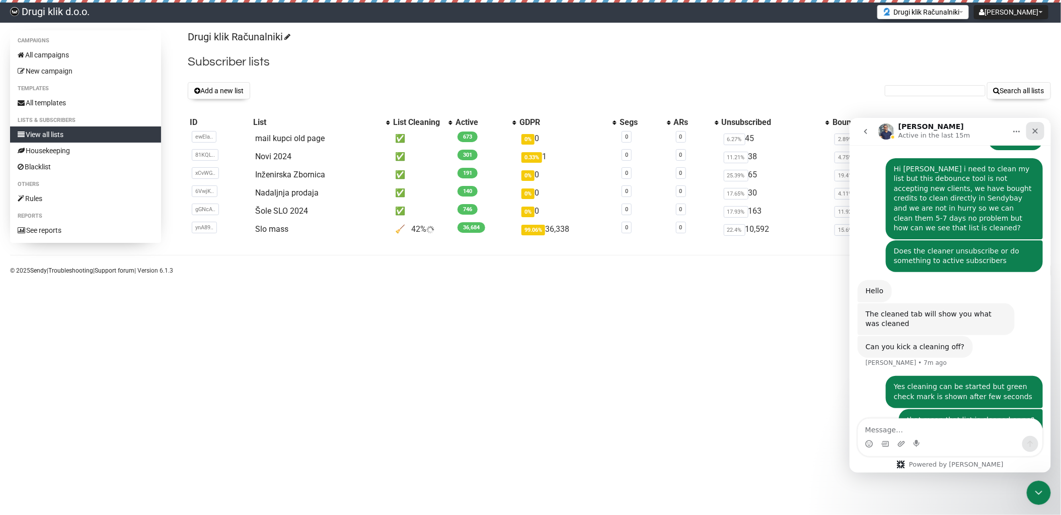
click at [1037, 127] on icon "Close" at bounding box center [1035, 130] width 8 height 8
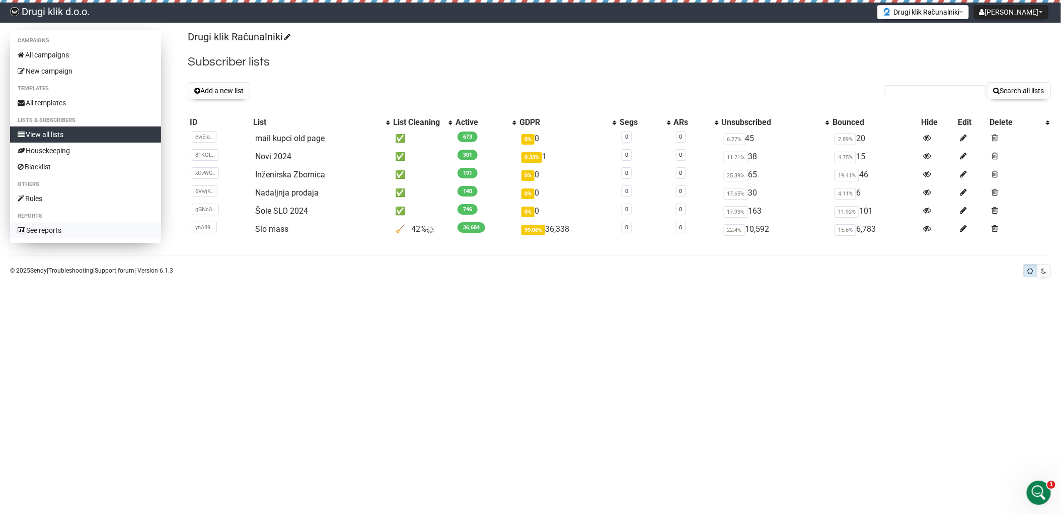
scroll to position [611, 0]
click at [56, 133] on link "View all lists" at bounding box center [85, 134] width 151 height 16
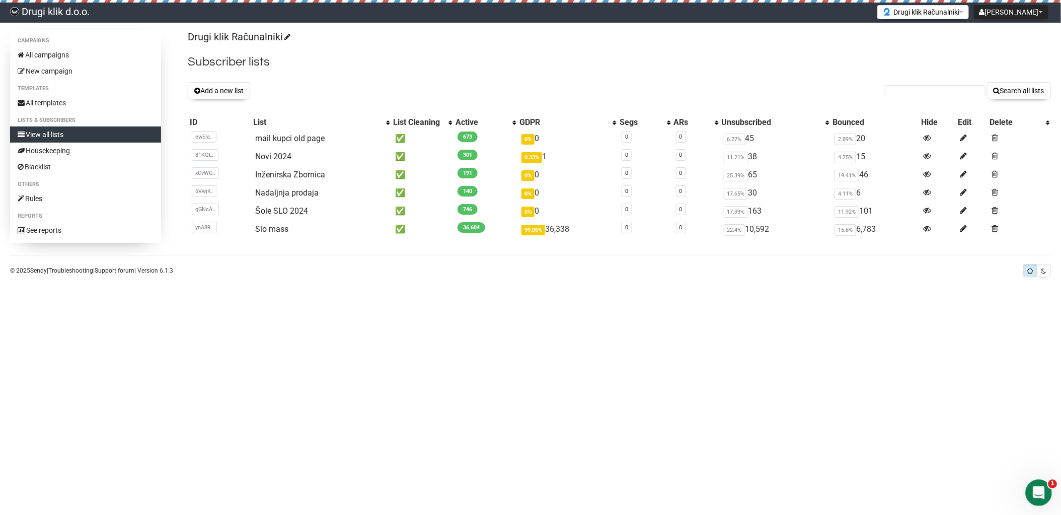
click at [1038, 490] on icon "Open Intercom Messenger" at bounding box center [1037, 491] width 7 height 8
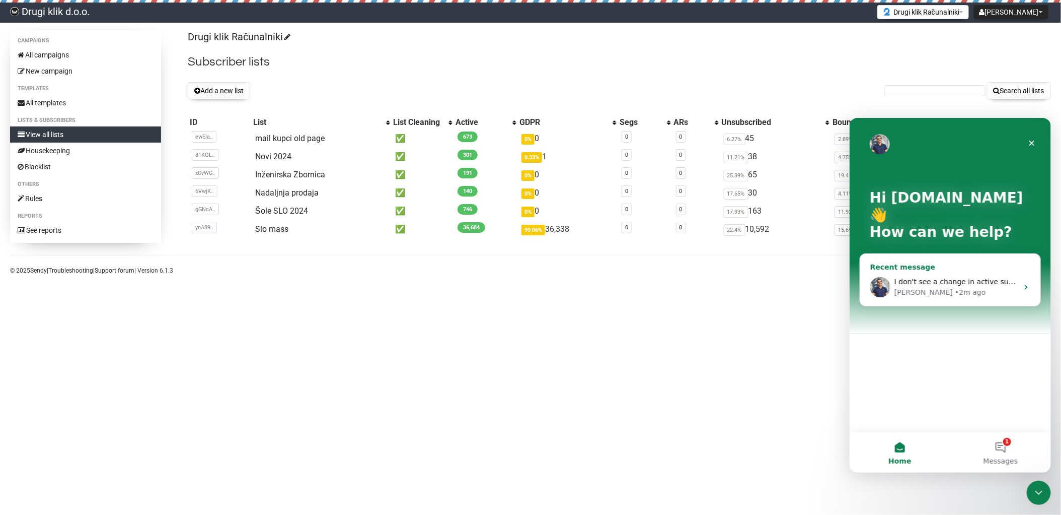
click at [962, 285] on span "I don't see a change in active subscribers, so that's why it's strange to me" at bounding box center [1025, 281] width 262 height 8
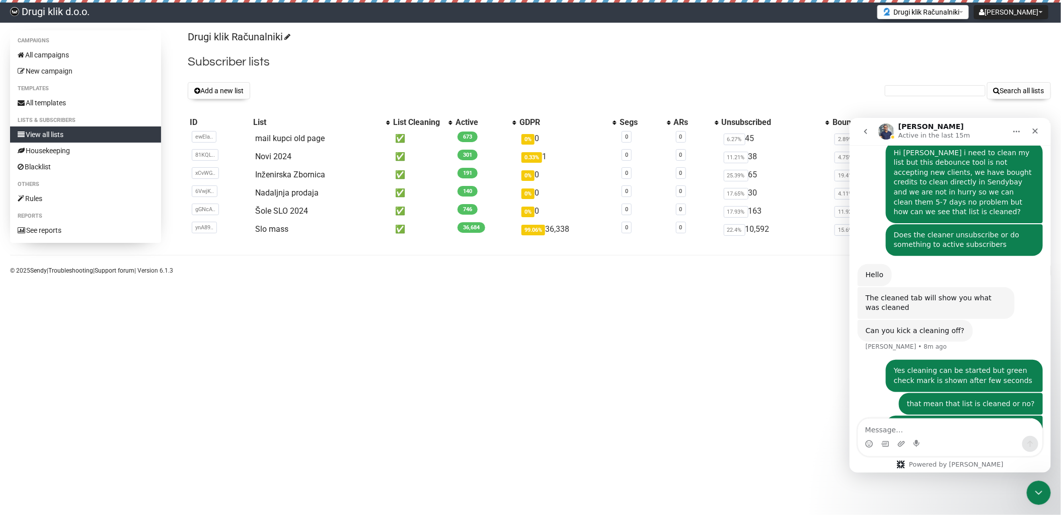
click at [893, 426] on textarea "Message…" at bounding box center [950, 426] width 184 height 17
type textarea "We certainly have a lot of bounced emails, so I'm wondering where we can see th…"
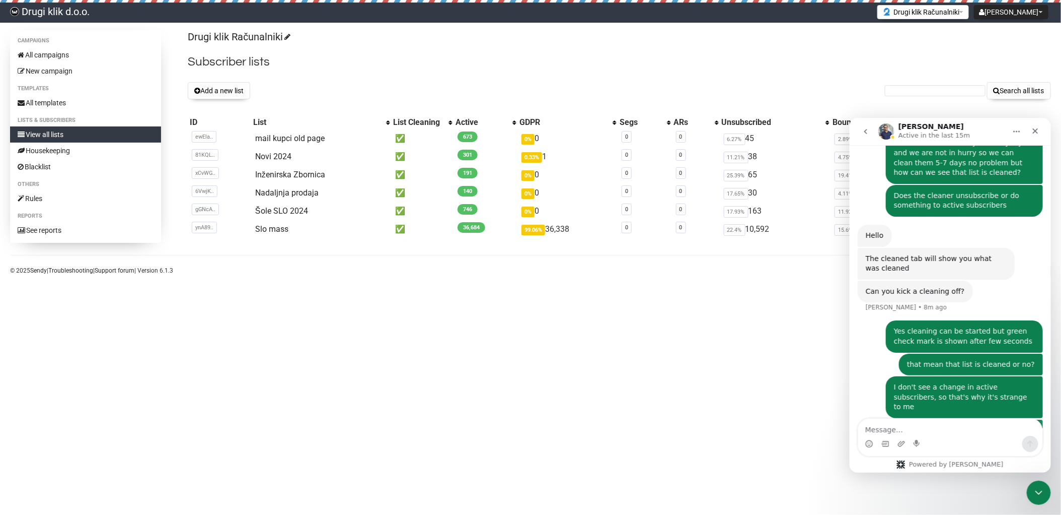
scroll to position [654, 0]
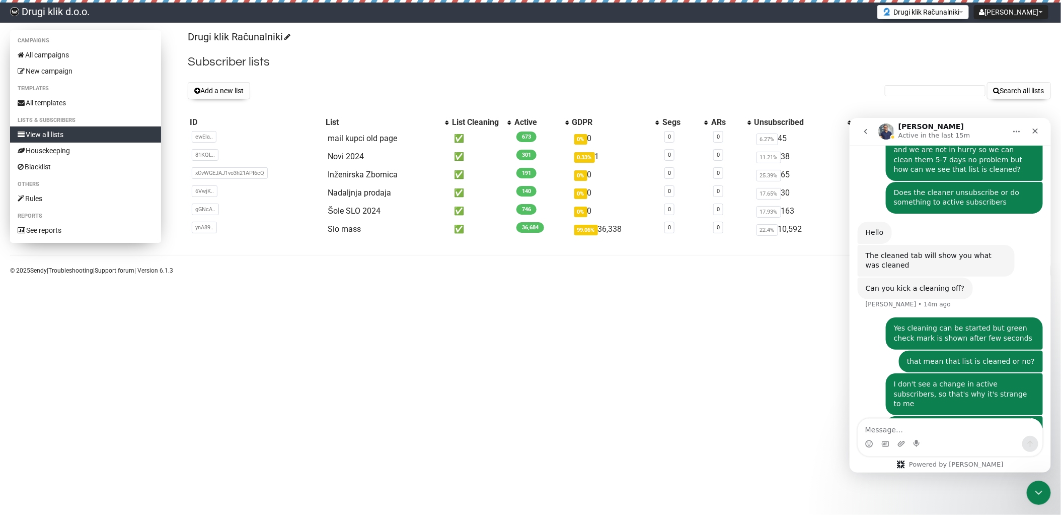
click at [58, 132] on link "View all lists" at bounding box center [85, 134] width 151 height 16
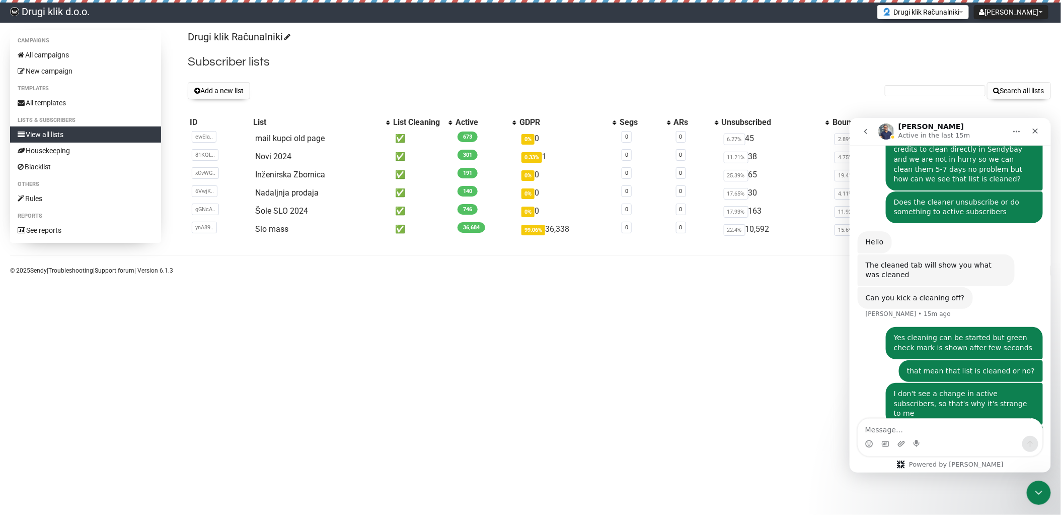
scroll to position [654, 0]
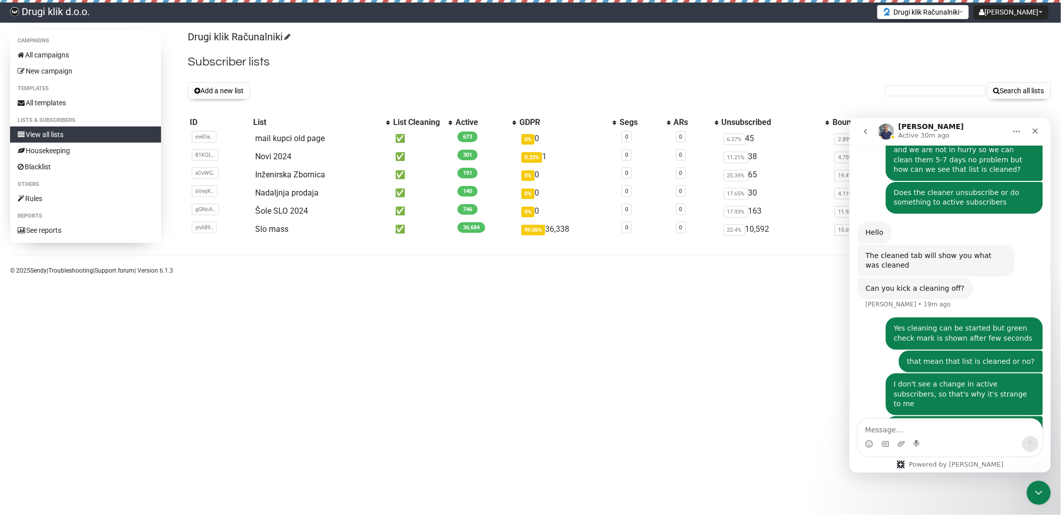
click at [534, 284] on body "Drugi klik d.o.o. Ivan Settings Logout Drugi klik Računalniki Drugi klik Računa…" at bounding box center [530, 257] width 1061 height 515
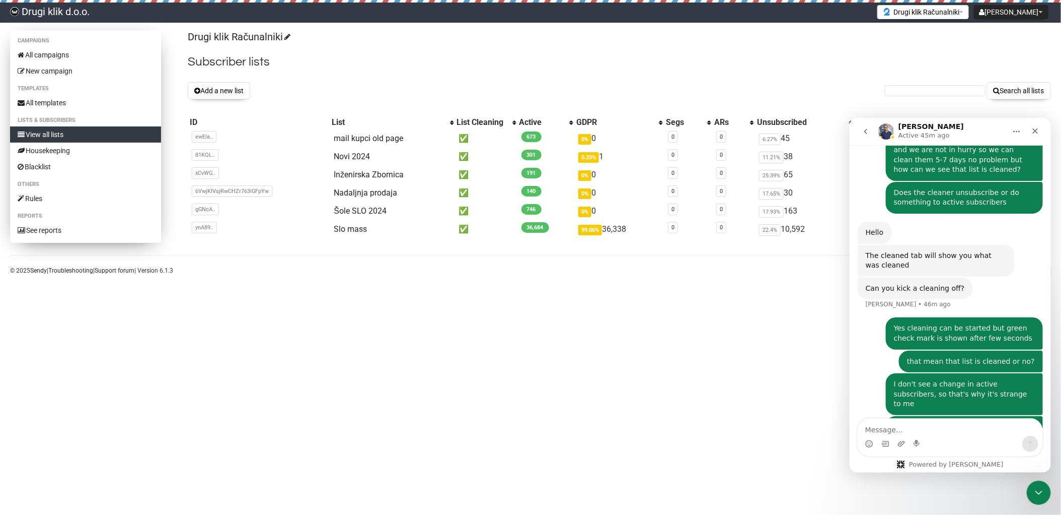
click at [54, 131] on link "View all lists" at bounding box center [85, 134] width 151 height 16
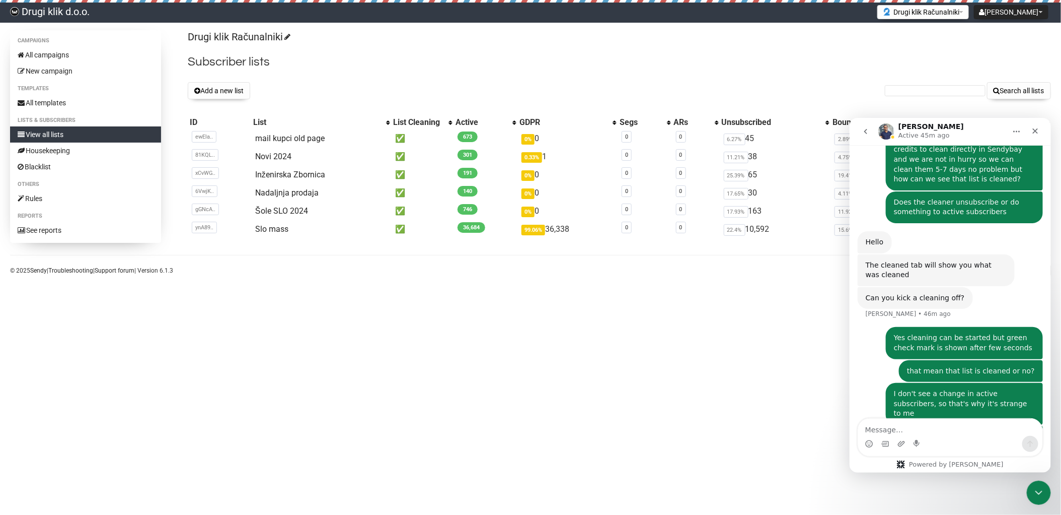
scroll to position [654, 0]
